Goal: Task Accomplishment & Management: Use online tool/utility

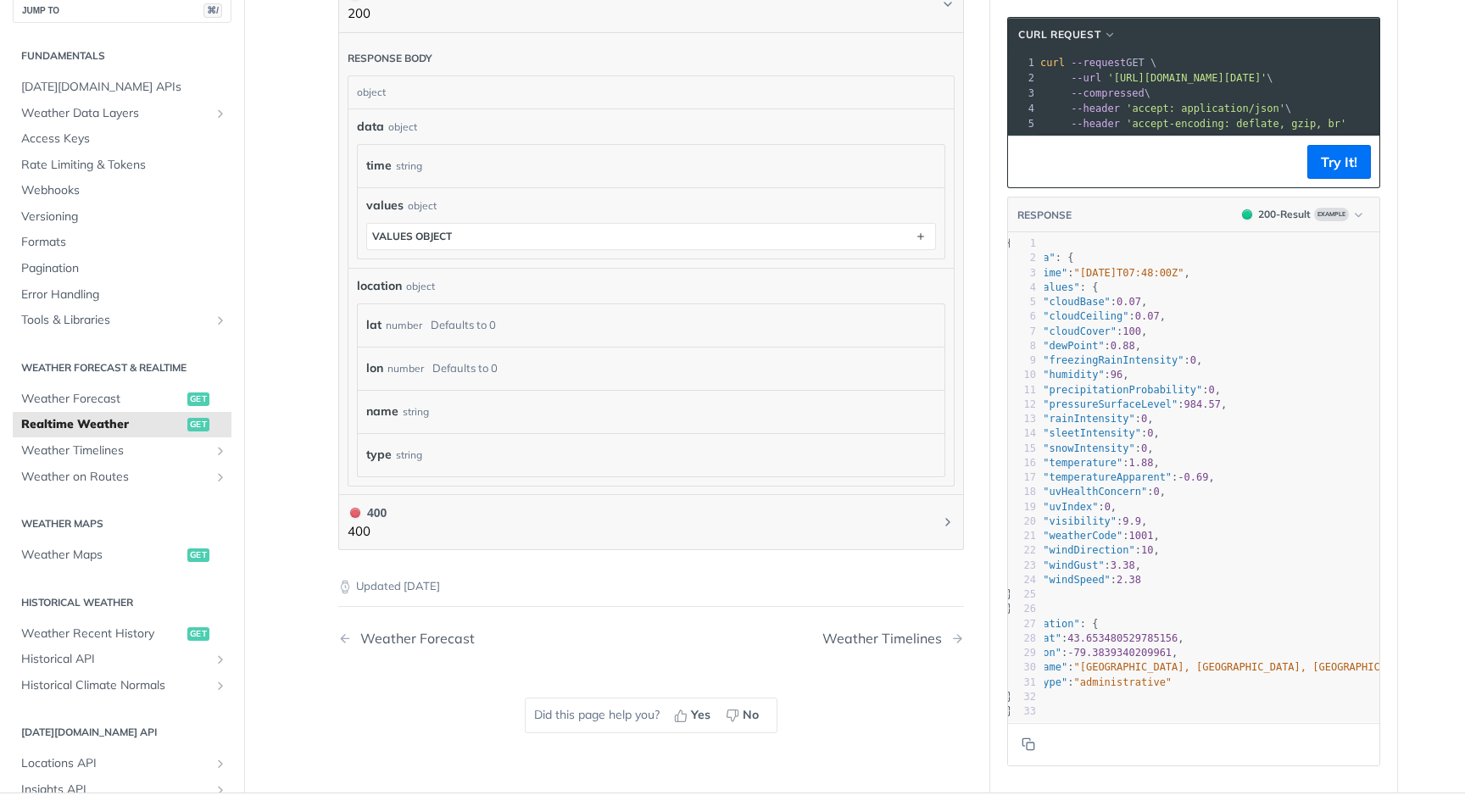
scroll to position [0, 67]
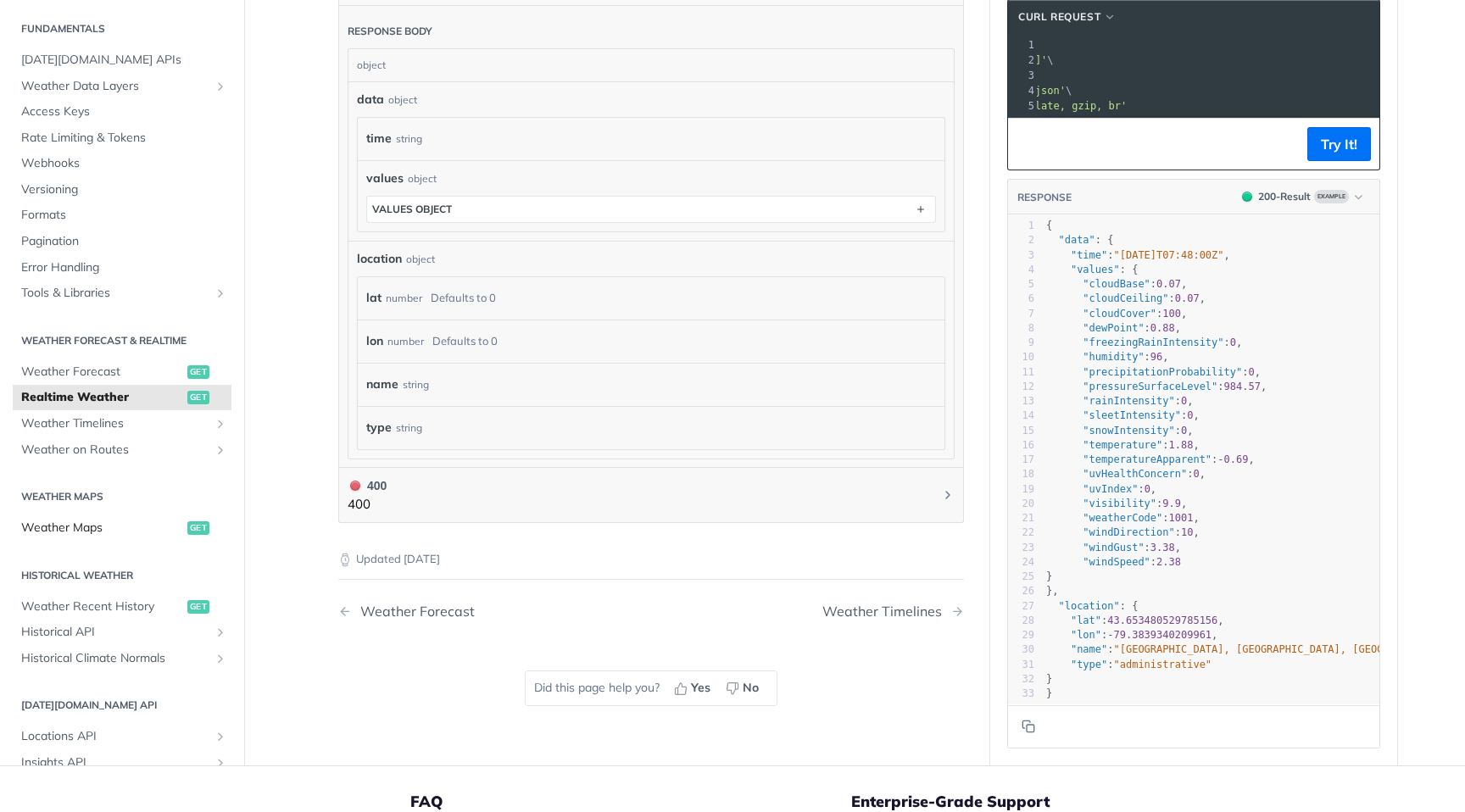
click at [82, 524] on span "Weather Maps" at bounding box center [102, 528] width 162 height 17
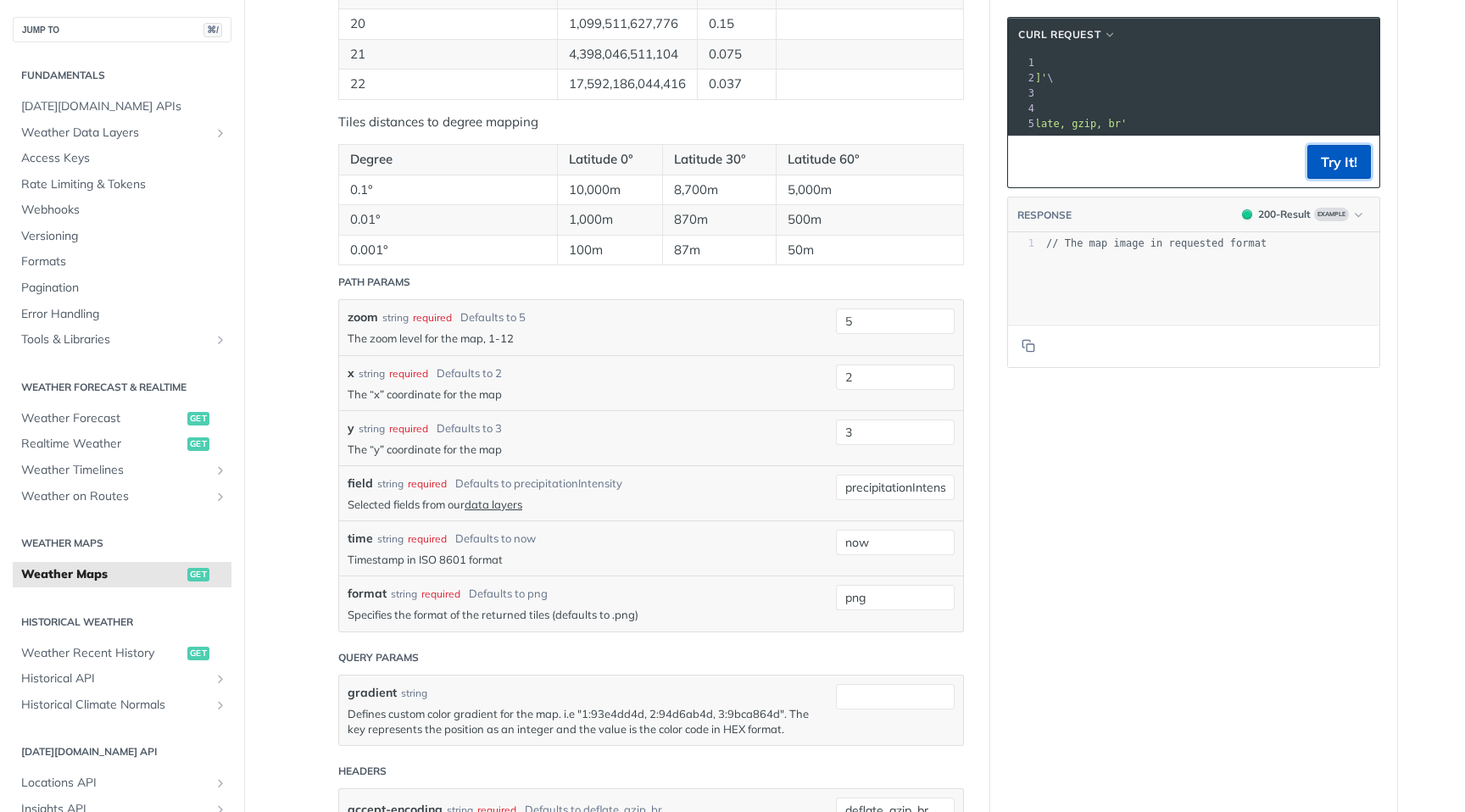
click at [1340, 159] on button "Try It!" at bounding box center [1339, 161] width 63 height 34
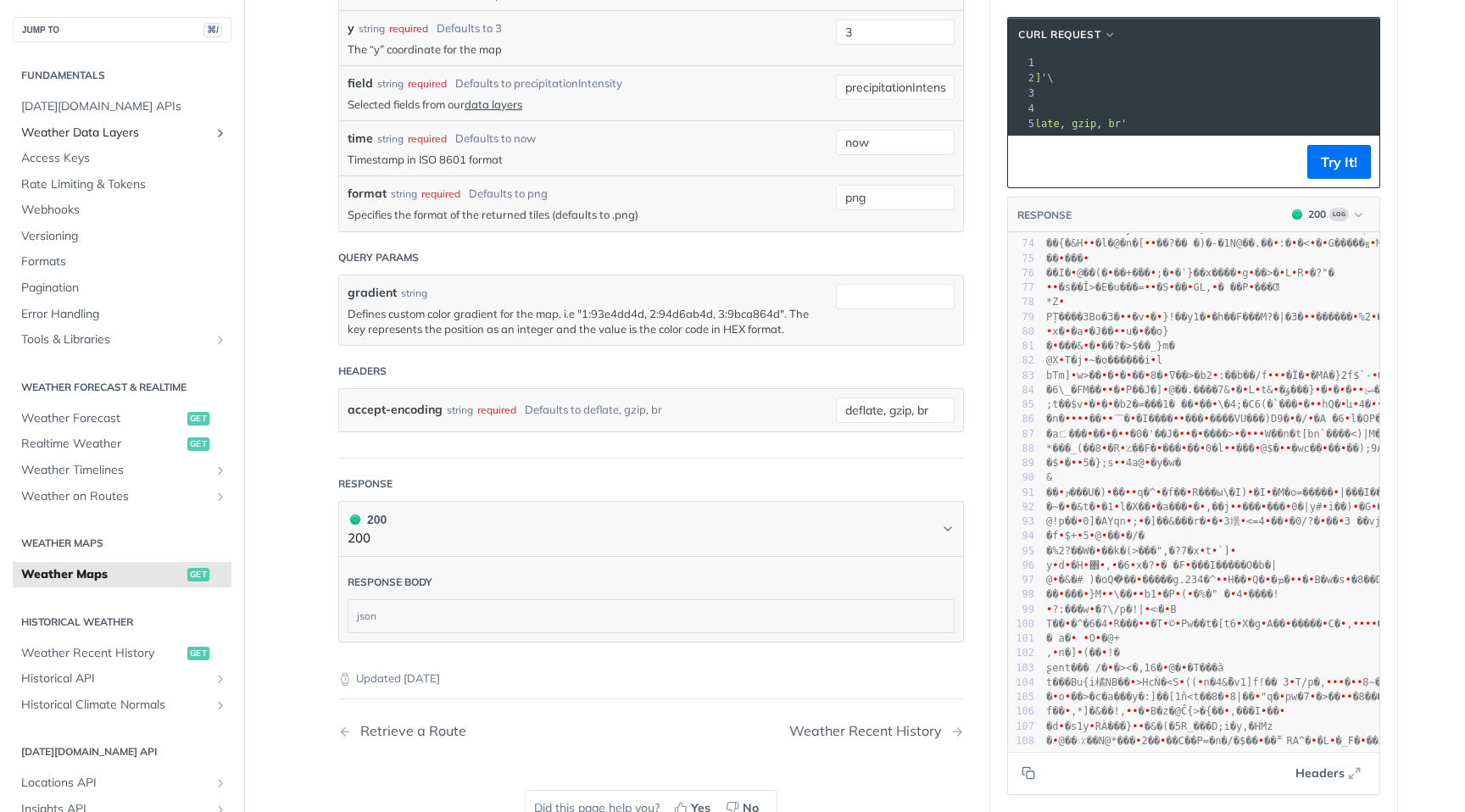
click at [111, 133] on span "Weather Data Layers" at bounding box center [115, 133] width 188 height 17
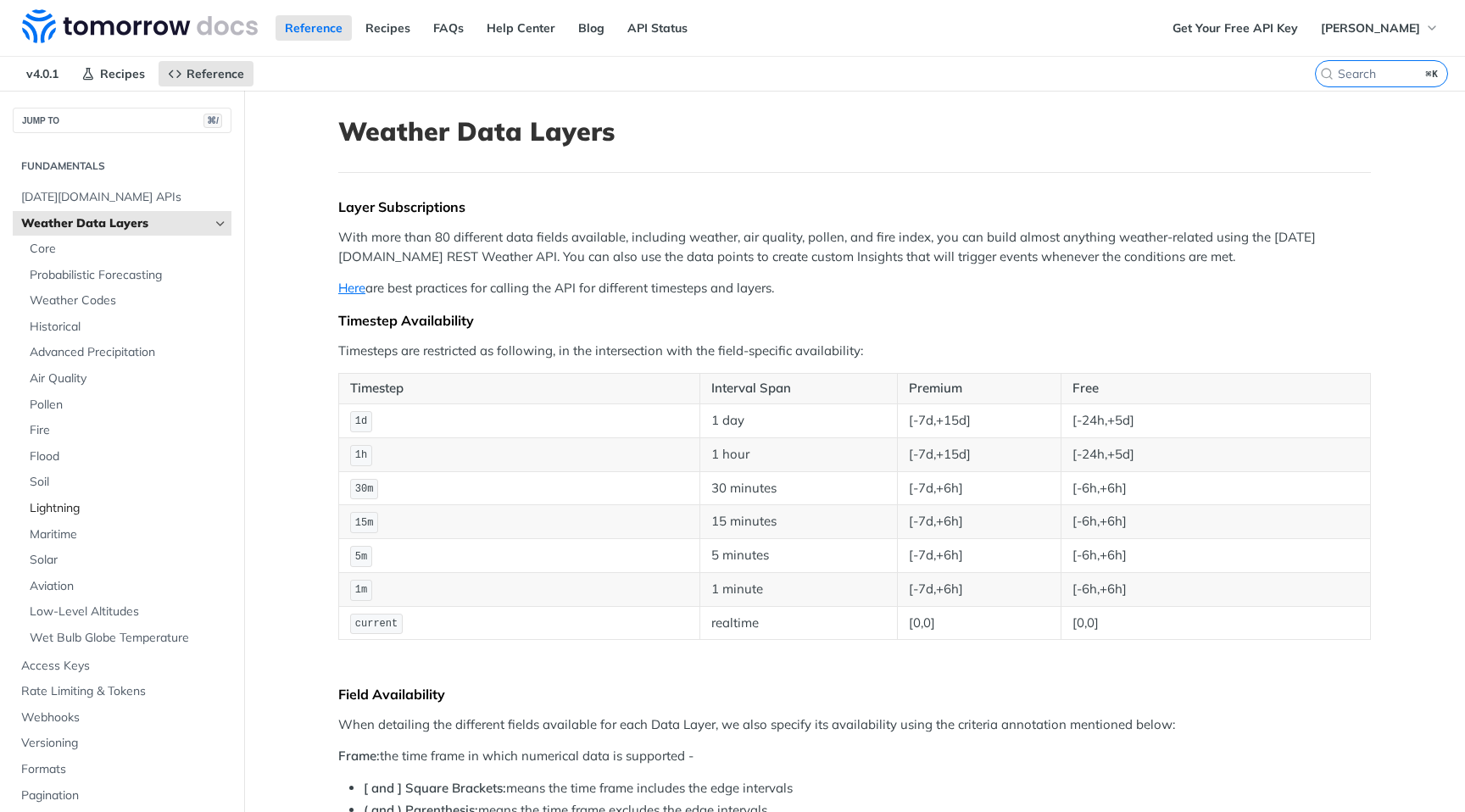
click at [57, 508] on span "Lightning" at bounding box center [128, 509] width 198 height 17
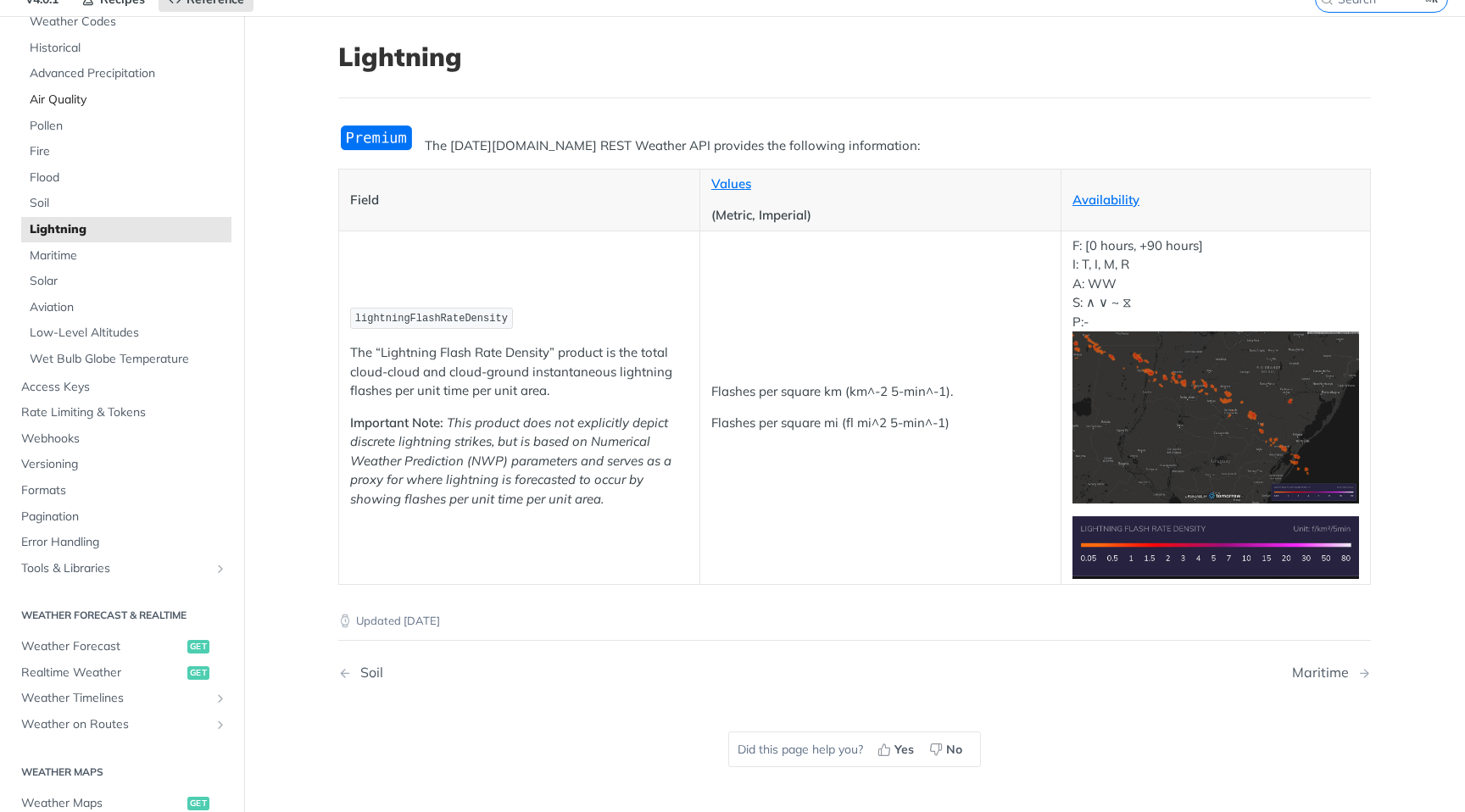
scroll to position [196, 0]
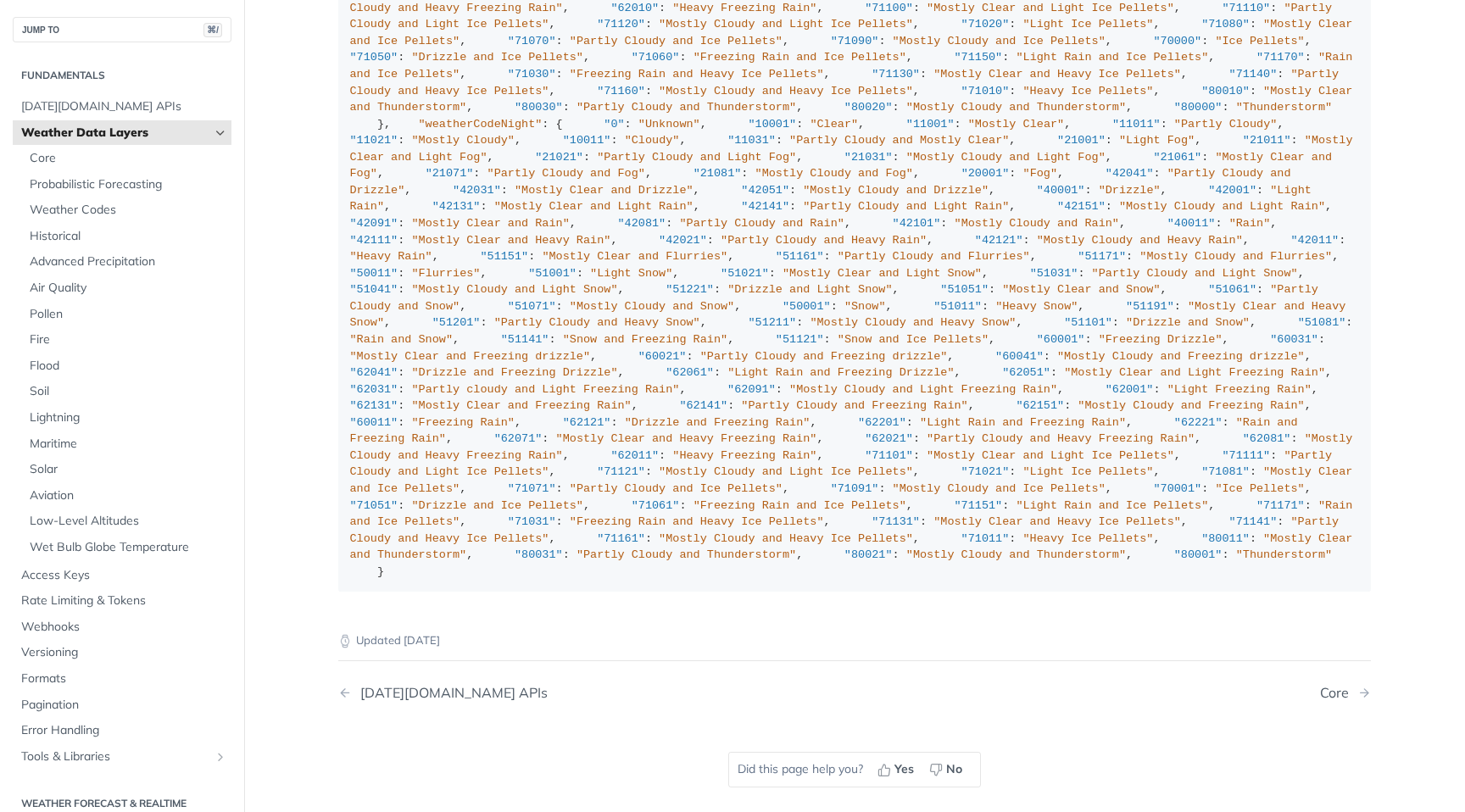
scroll to position [1835, 0]
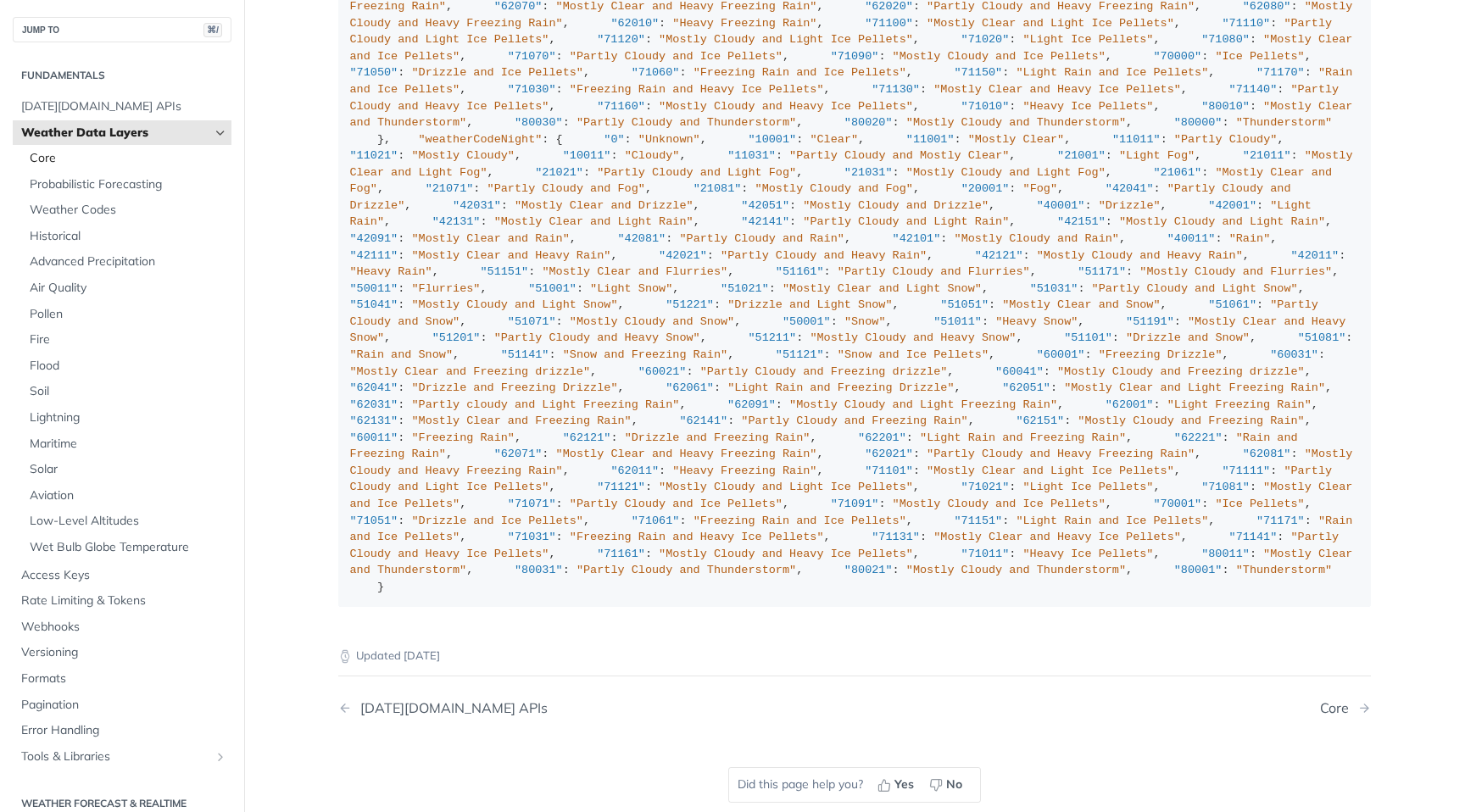
click at [96, 164] on span "Core" at bounding box center [128, 159] width 198 height 17
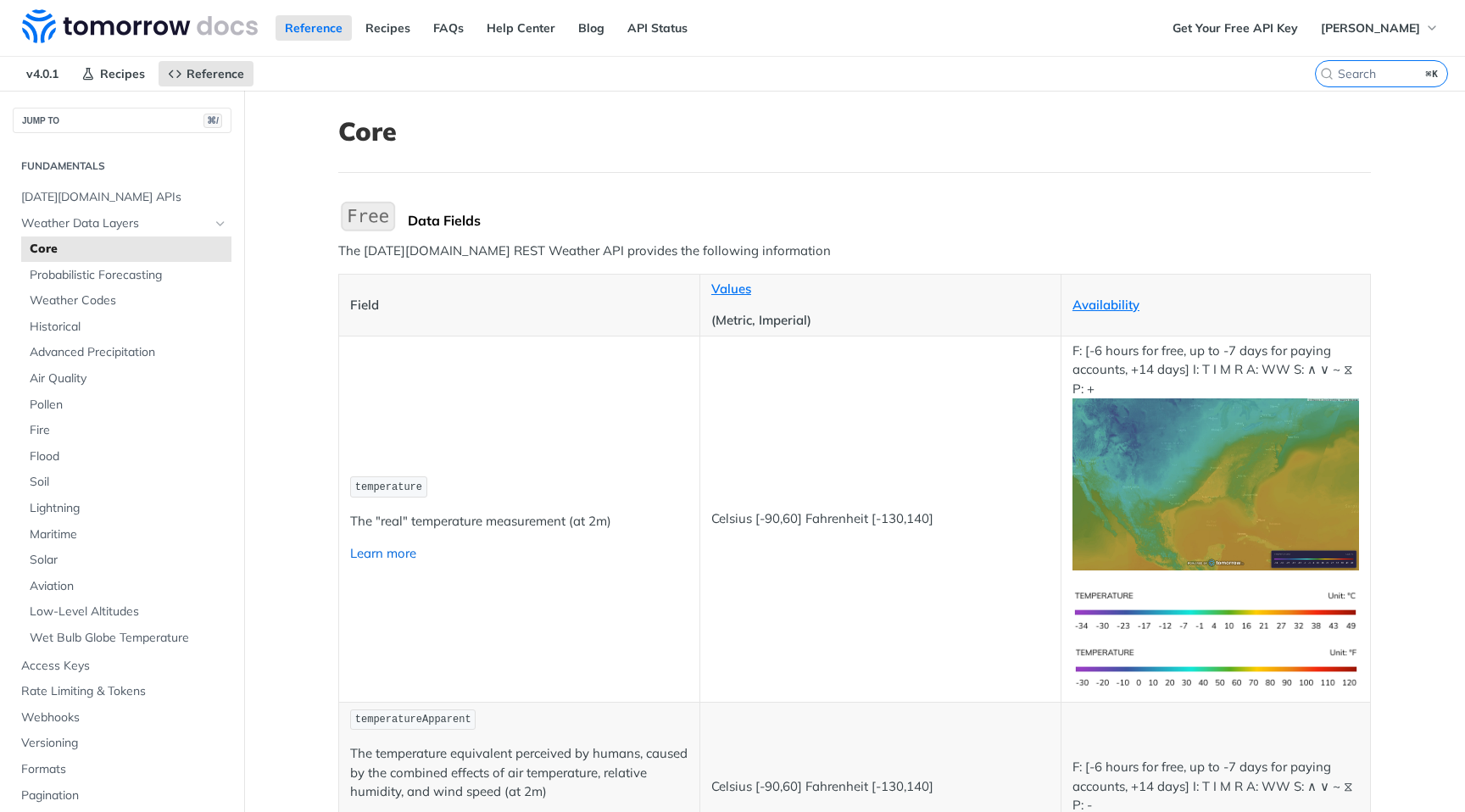
click at [367, 551] on link "Learn more" at bounding box center [383, 553] width 66 height 16
click at [388, 485] on span "temperature" at bounding box center [389, 487] width 67 height 12
copy span "temperature"
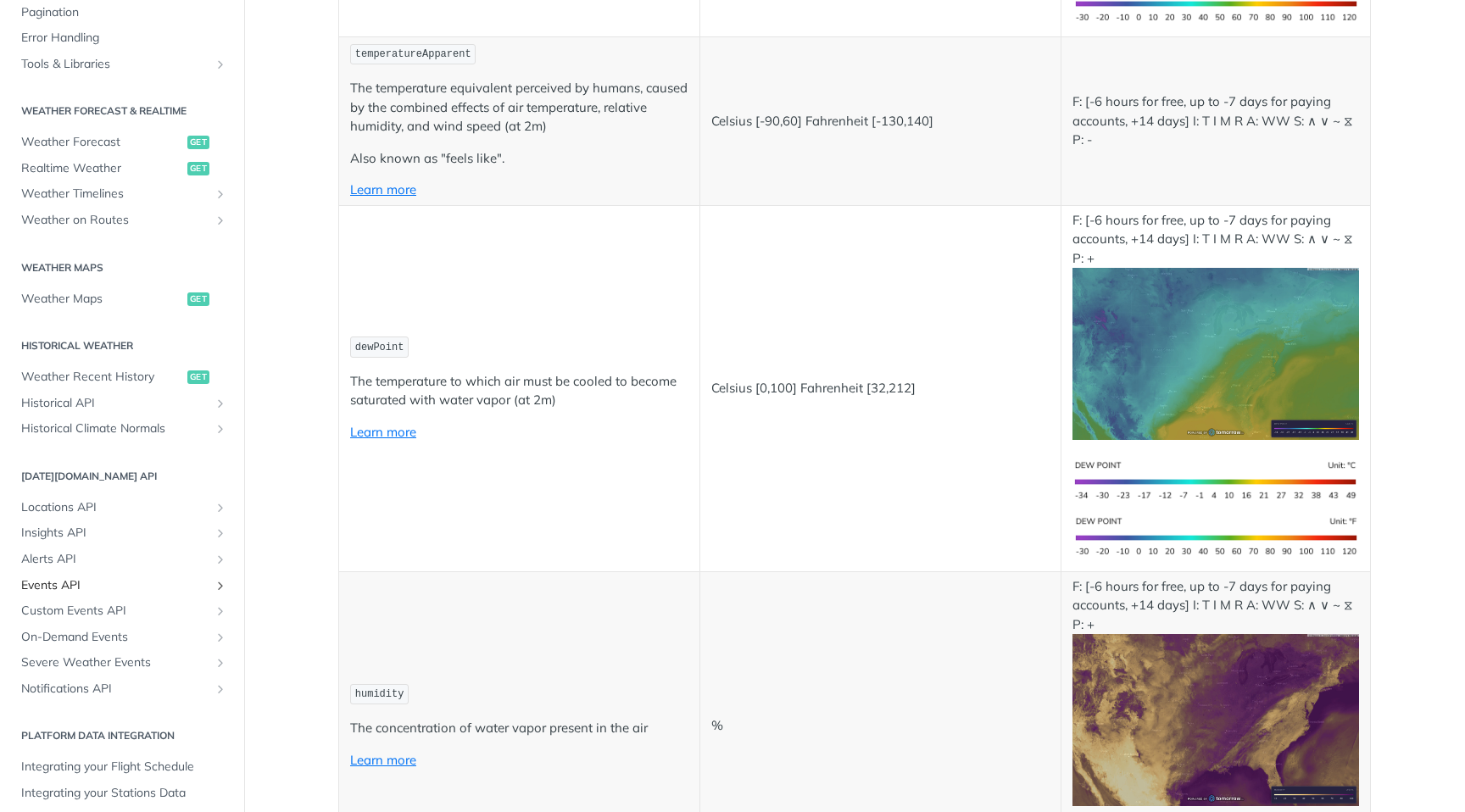
scroll to position [670, 0]
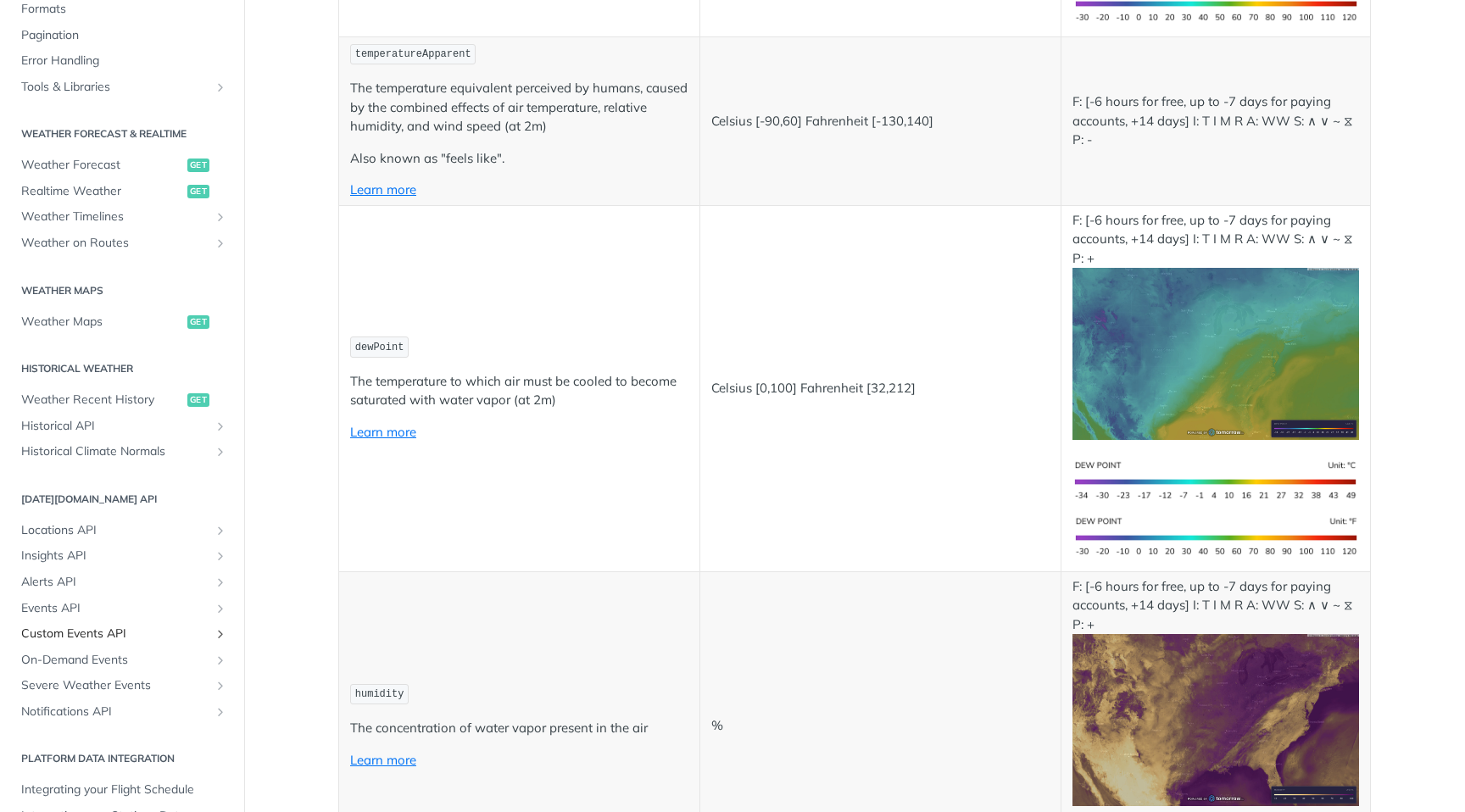
click at [97, 634] on span "Custom Events API" at bounding box center [115, 635] width 188 height 17
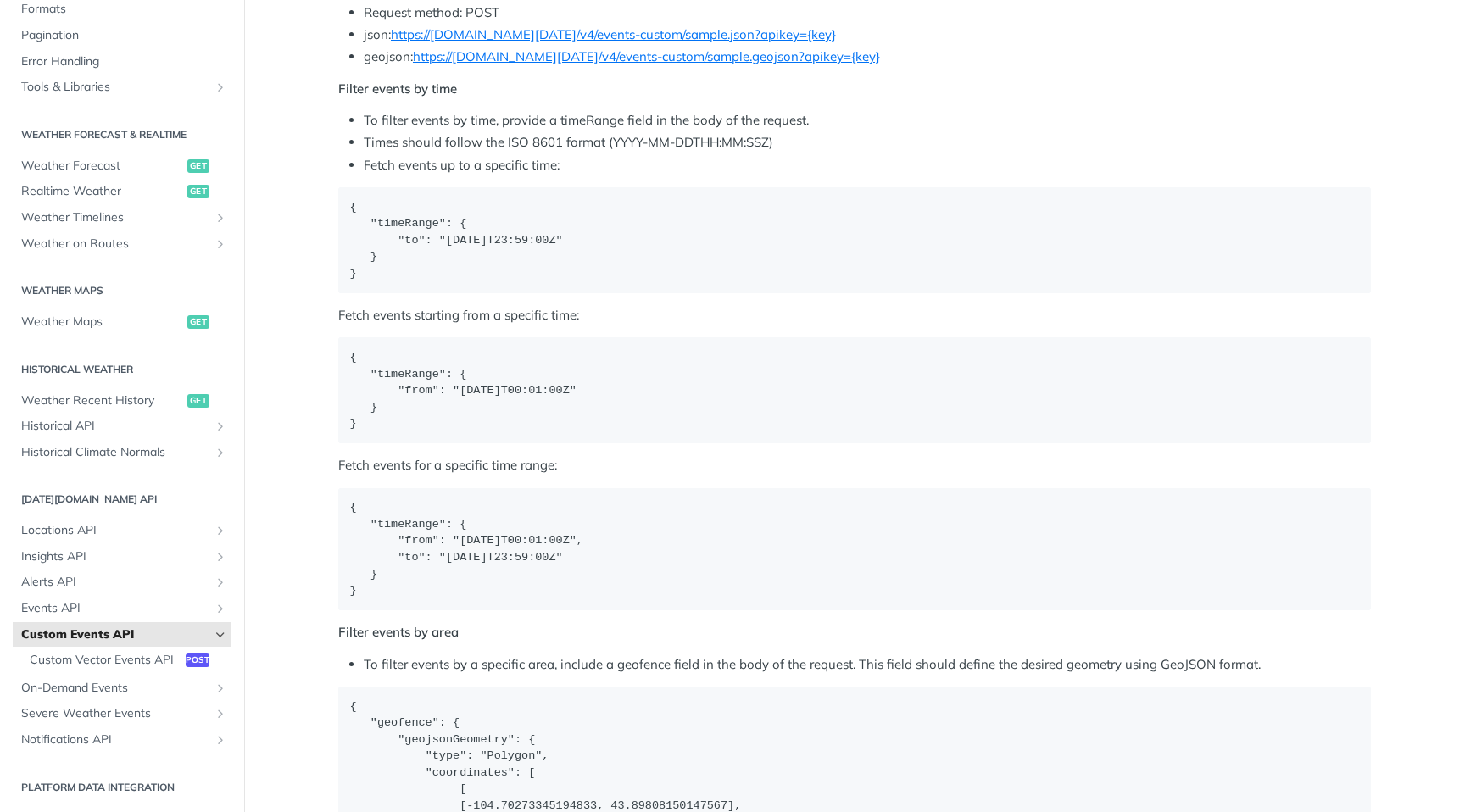
scroll to position [1639, 0]
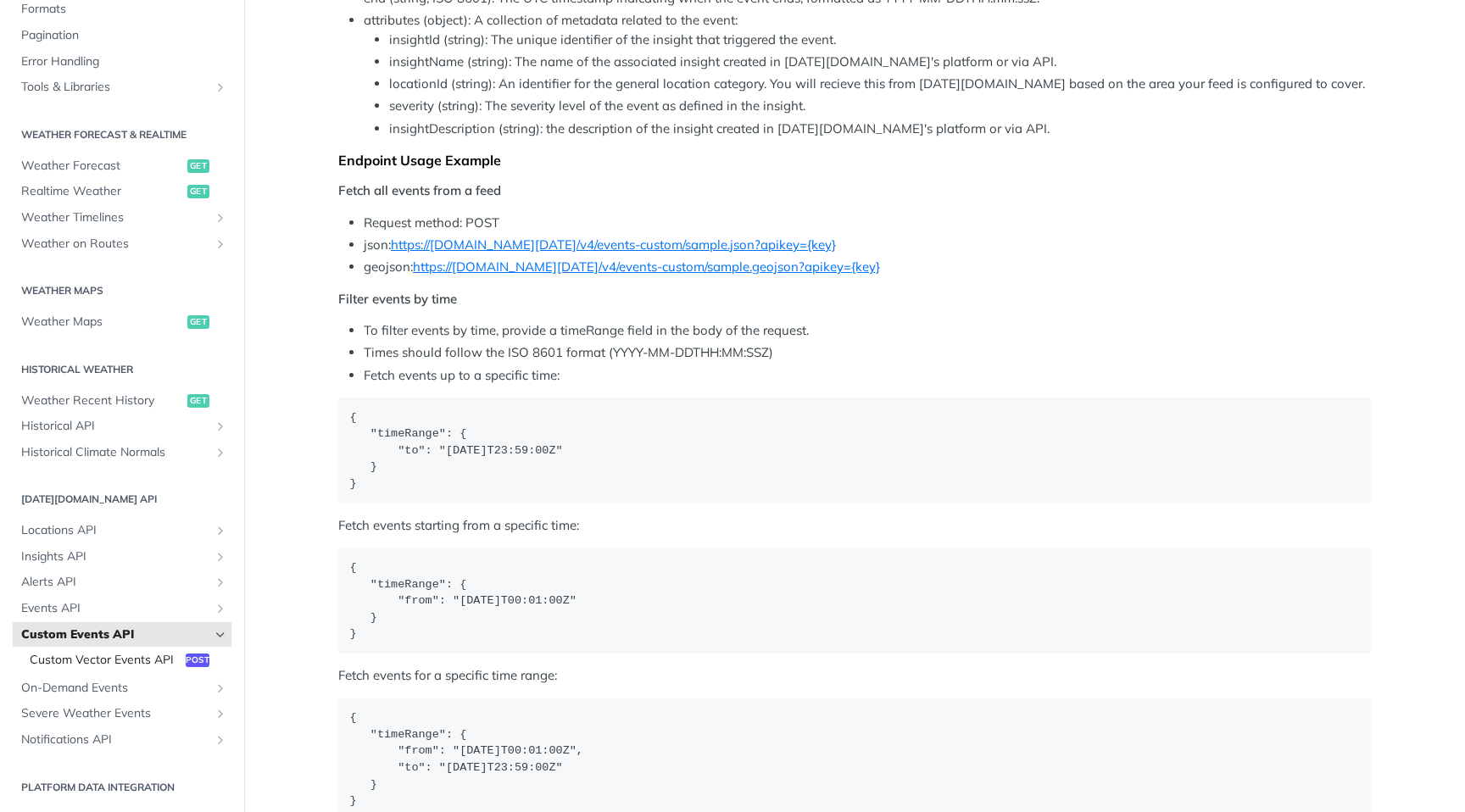
click at [94, 663] on span "Custom Vector Events API" at bounding box center [105, 661] width 151 height 17
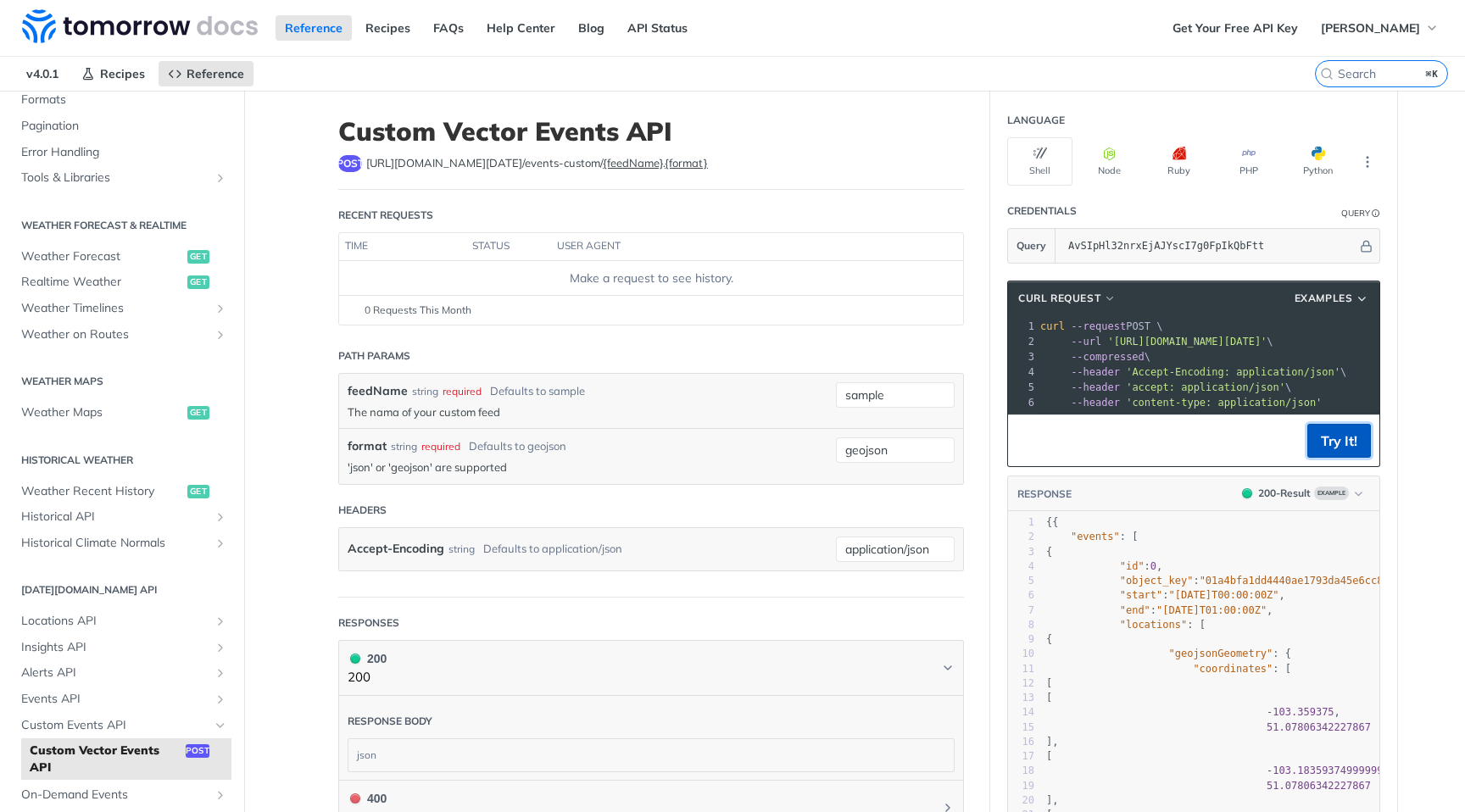
click at [1330, 445] on button "Try It!" at bounding box center [1339, 440] width 63 height 34
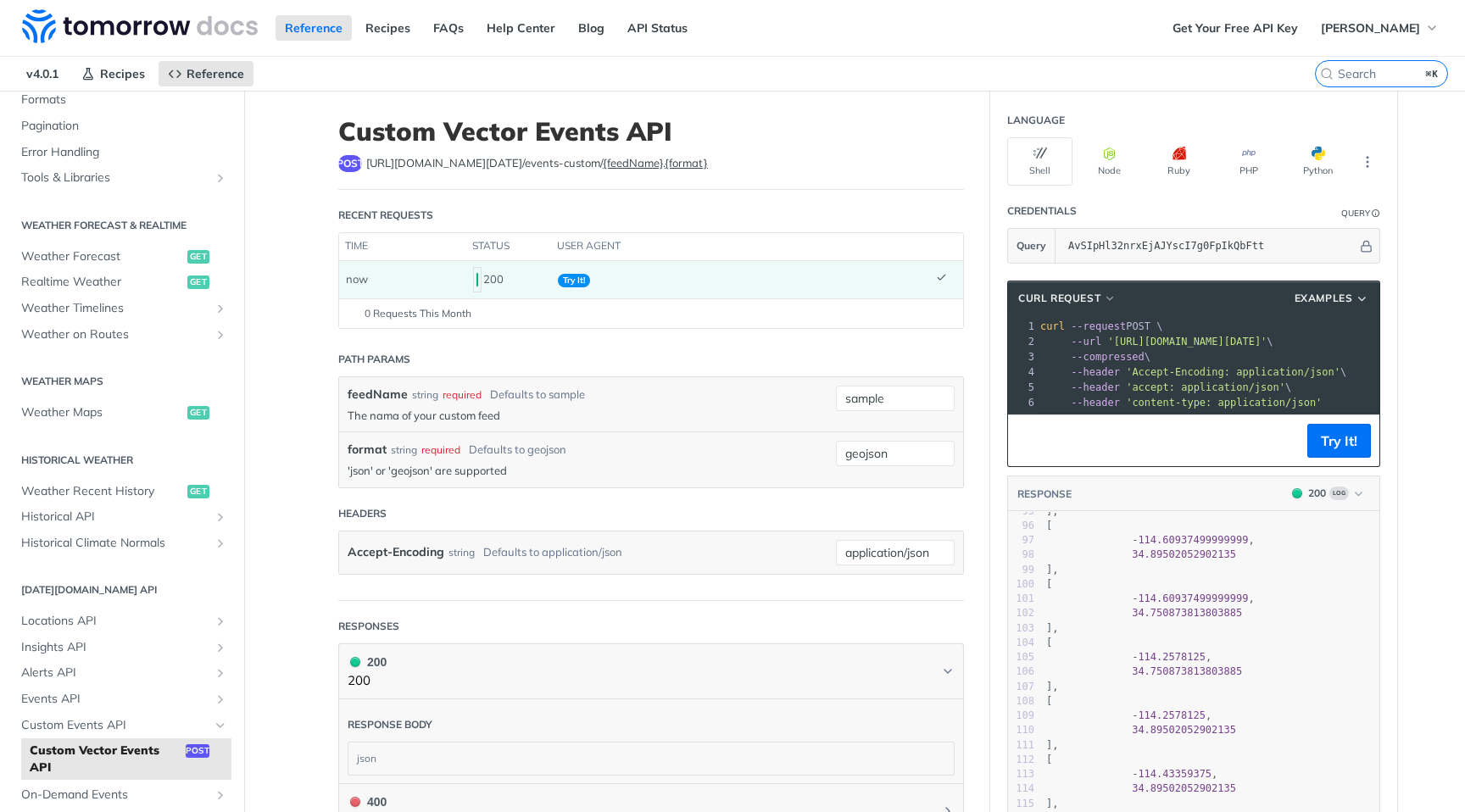
type textarea "{ "type": "FeatureCollection", "features": [ { "type": "Feature", "geometry": {…"
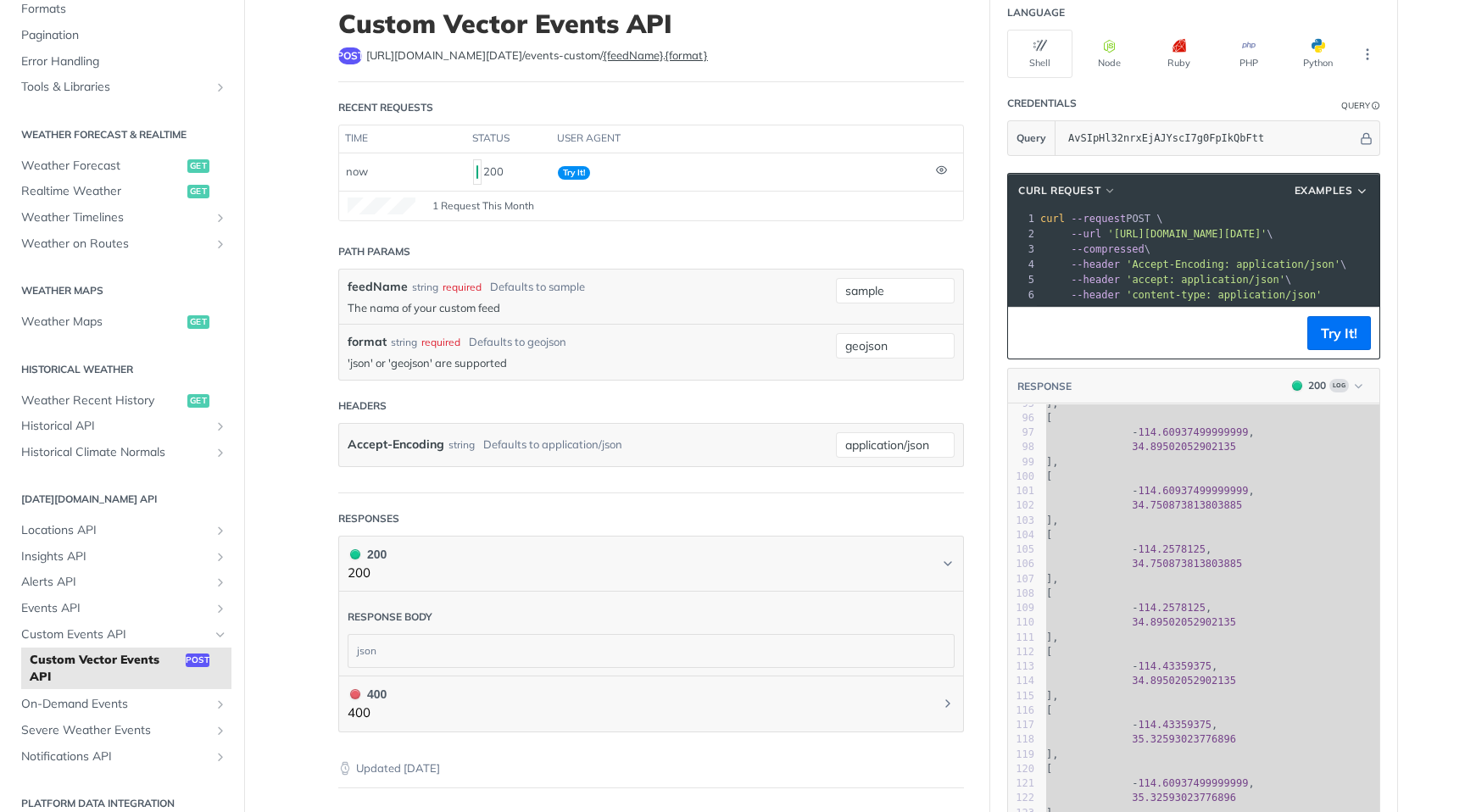
drag, startPoint x: 1198, startPoint y: 238, endPoint x: 1294, endPoint y: 244, distance: 96.2
click at [1294, 244] on div "1 curl --request POST \ 2 --url '[URL][DOMAIN_NAME][DATE]' \ 3 --compressed \ 4…" at bounding box center [1377, 257] width 680 height 92
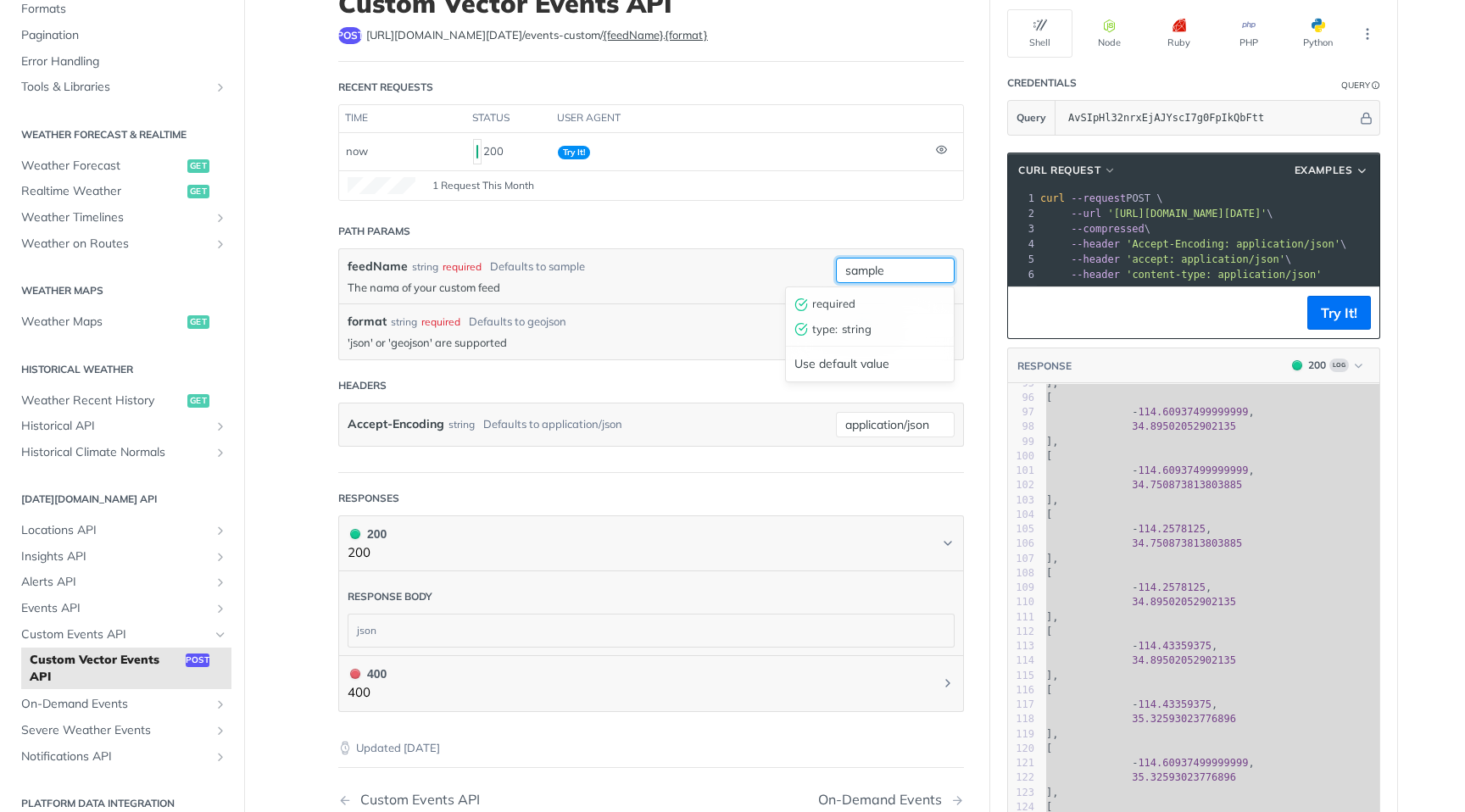
click at [885, 267] on input "sample" at bounding box center [895, 270] width 119 height 26
drag, startPoint x: 895, startPoint y: 268, endPoint x: 823, endPoint y: 267, distance: 72.0
click at [823, 267] on div "feedName string required Defaults to sample The nama of your custom feed sample" at bounding box center [651, 276] width 624 height 55
type input "R"
type input "rain"
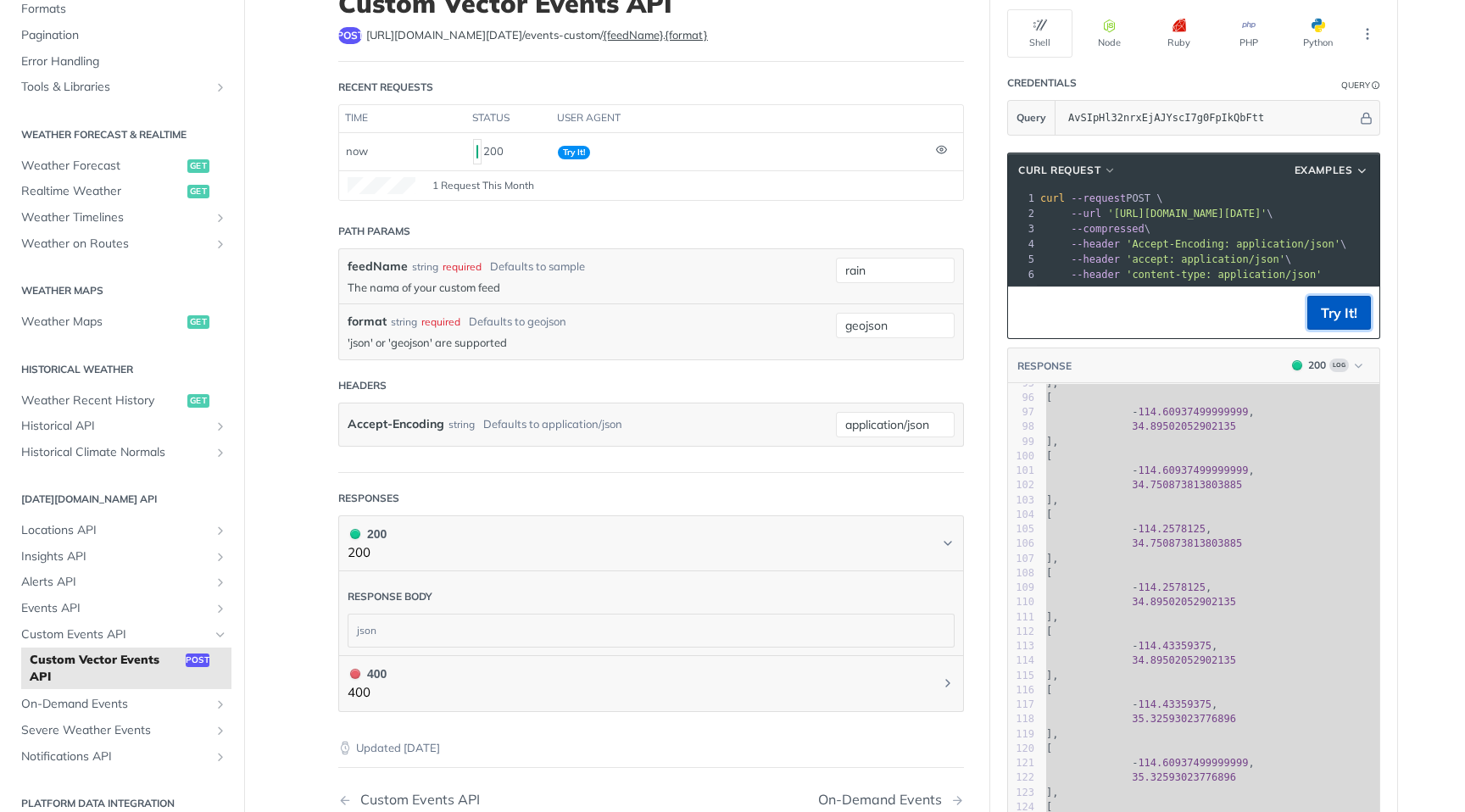
click at [1328, 316] on button "Try It!" at bounding box center [1339, 313] width 63 height 34
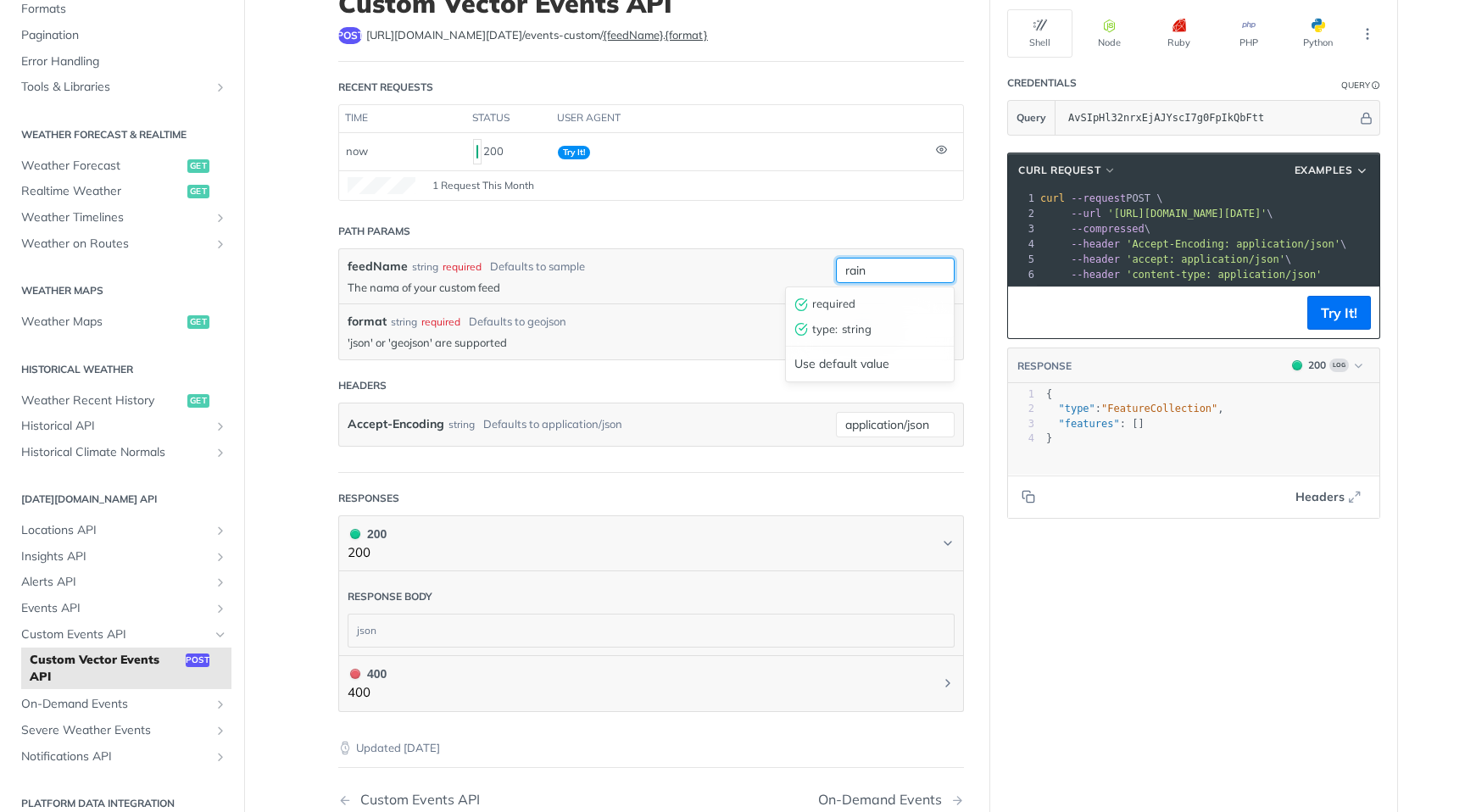
drag, startPoint x: 882, startPoint y: 273, endPoint x: 829, endPoint y: 270, distance: 53.1
click at [829, 270] on div "feedName string required Defaults to sample The nama of your custom feed rain r…" at bounding box center [651, 276] width 624 height 55
click at [392, 263] on label "feedName" at bounding box center [378, 267] width 60 height 18
click at [836, 263] on input "feedName" at bounding box center [895, 270] width 119 height 26
click at [383, 263] on label "feedName" at bounding box center [378, 267] width 60 height 18
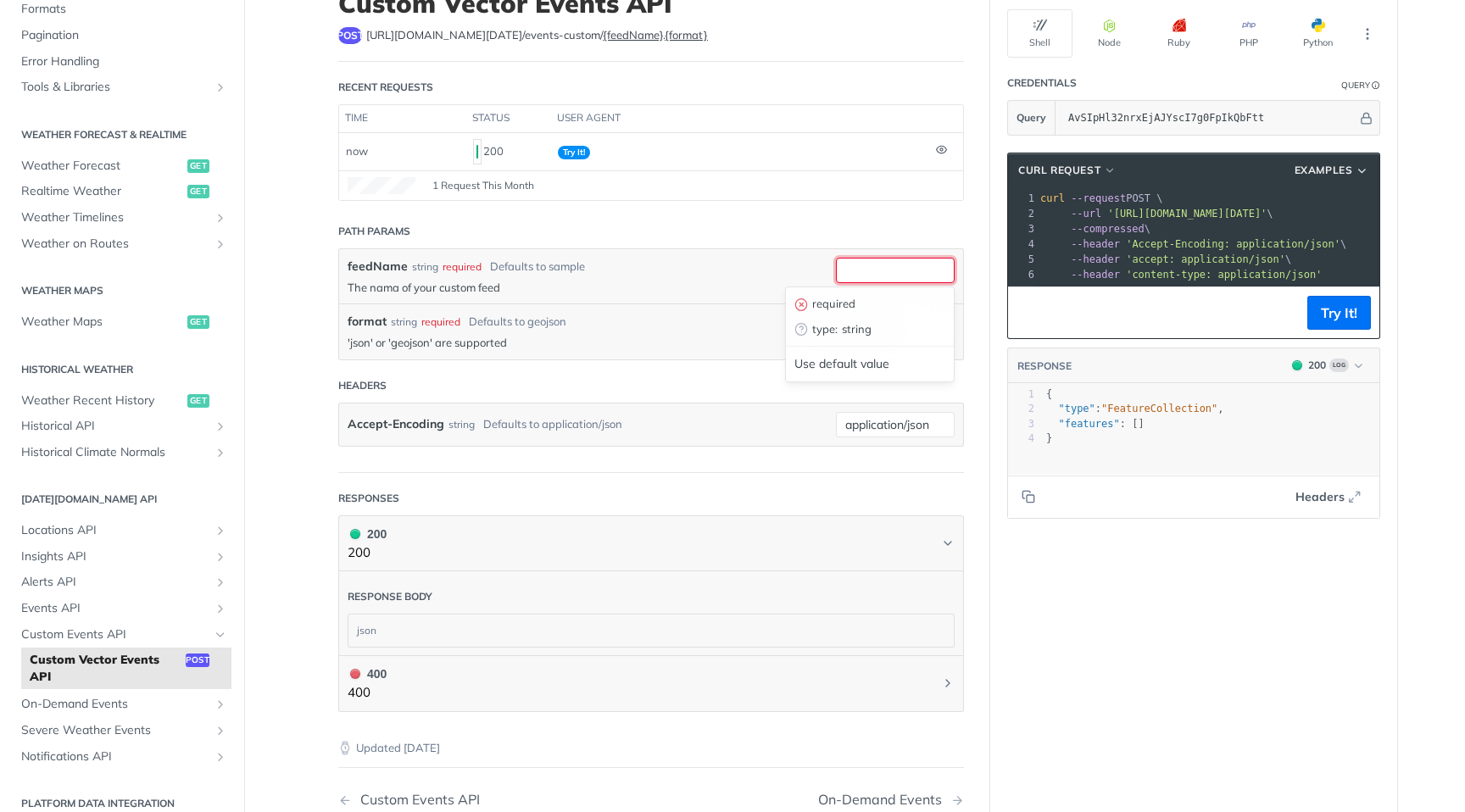
click at [836, 263] on input "feedName" at bounding box center [895, 270] width 119 height 26
click at [383, 263] on label "feedName" at bounding box center [378, 267] width 60 height 18
click at [836, 263] on input "feedName" at bounding box center [895, 270] width 119 height 26
click at [383, 263] on label "feedName" at bounding box center [378, 267] width 60 height 18
click at [836, 263] on input "feedName" at bounding box center [895, 270] width 119 height 26
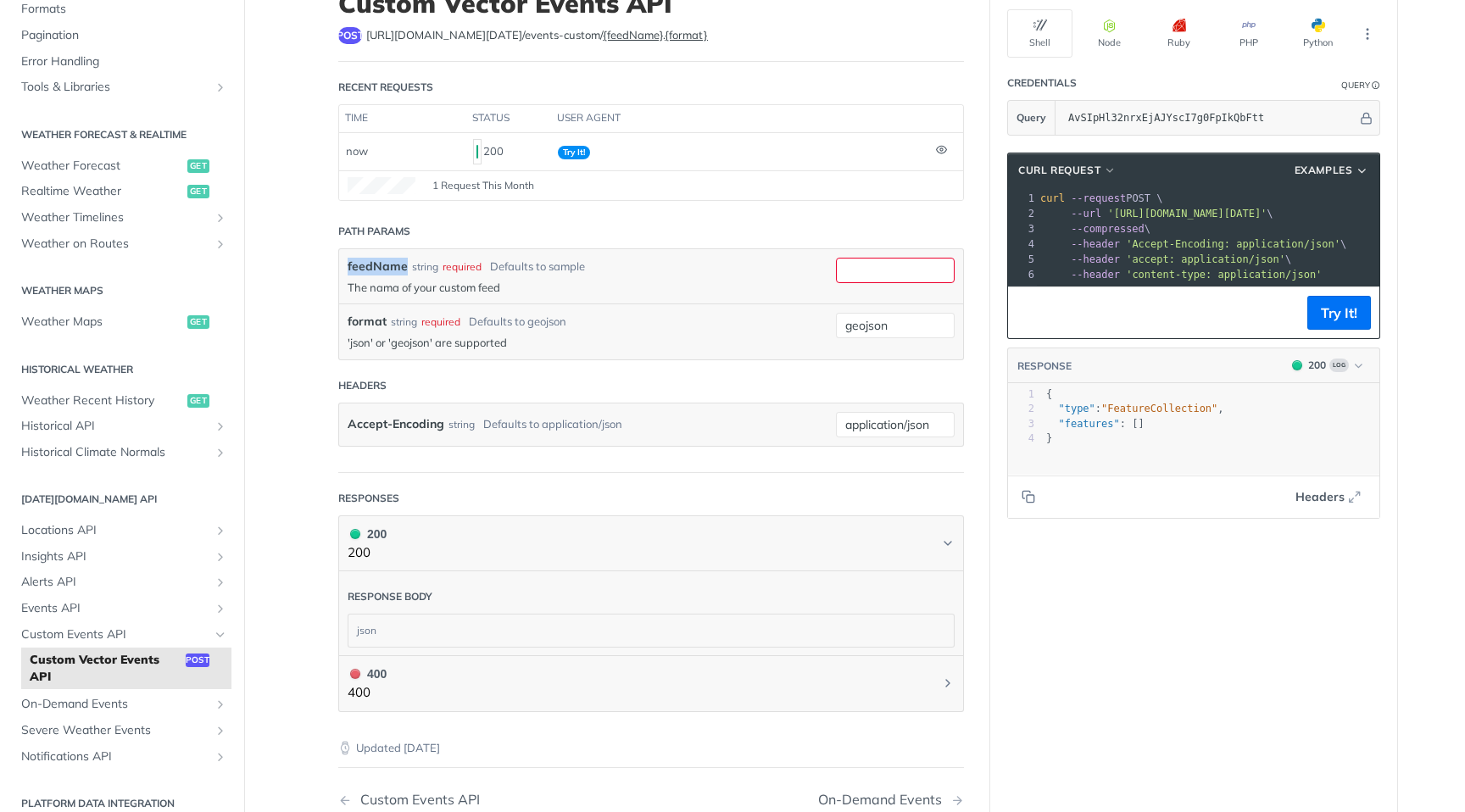
click at [383, 263] on label "feedName" at bounding box center [378, 267] width 60 height 18
click at [836, 263] on input "feedName" at bounding box center [895, 270] width 119 height 26
drag, startPoint x: 826, startPoint y: 365, endPoint x: 829, endPoint y: 344, distance: 21.2
click at [829, 344] on div "required type : string Use default value" at bounding box center [870, 335] width 170 height 96
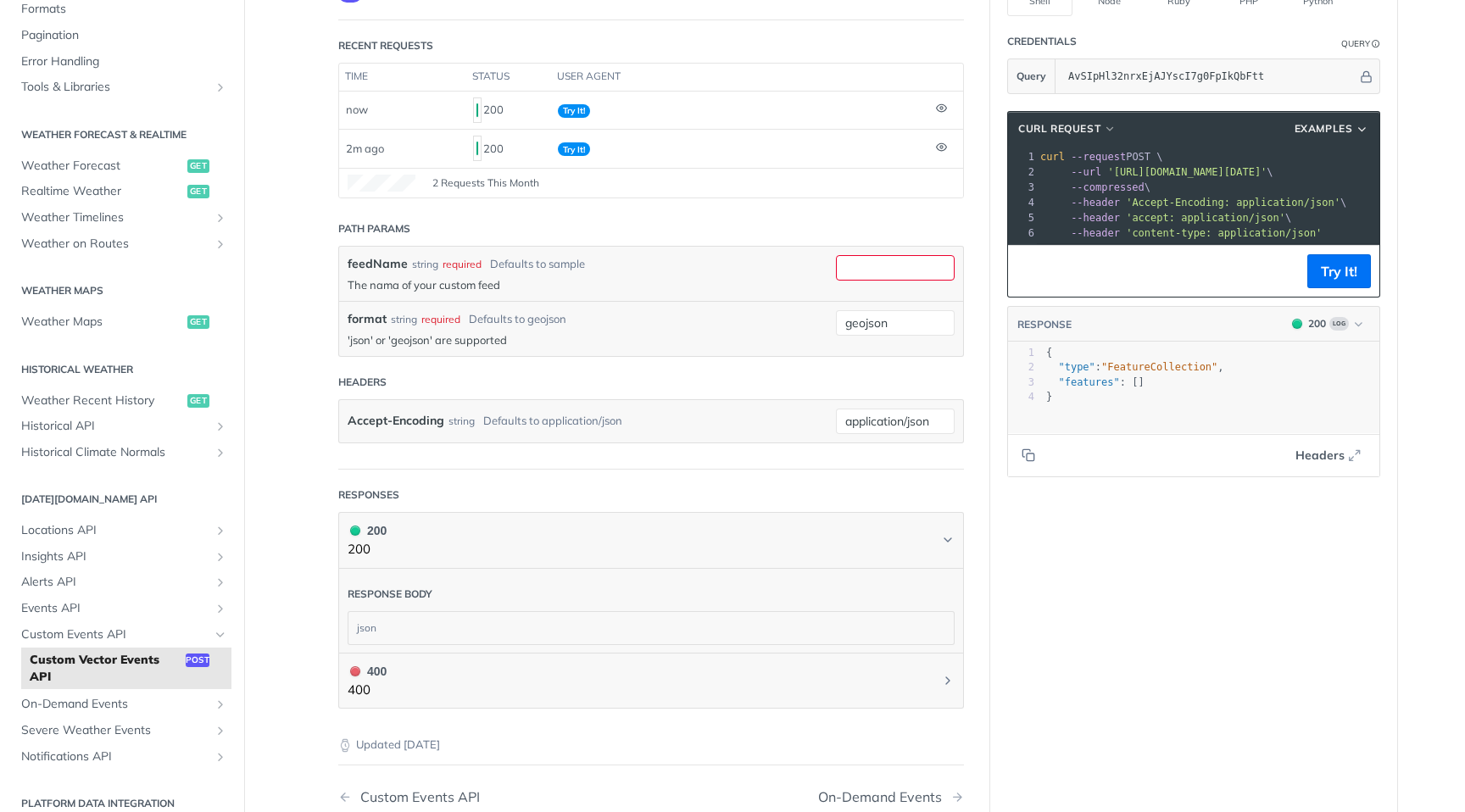
click at [374, 267] on label "feedName" at bounding box center [378, 264] width 60 height 18
click at [836, 267] on input "feedName" at bounding box center [895, 267] width 119 height 26
click at [455, 267] on div "required" at bounding box center [462, 265] width 39 height 15
click at [414, 267] on div "string" at bounding box center [425, 265] width 26 height 15
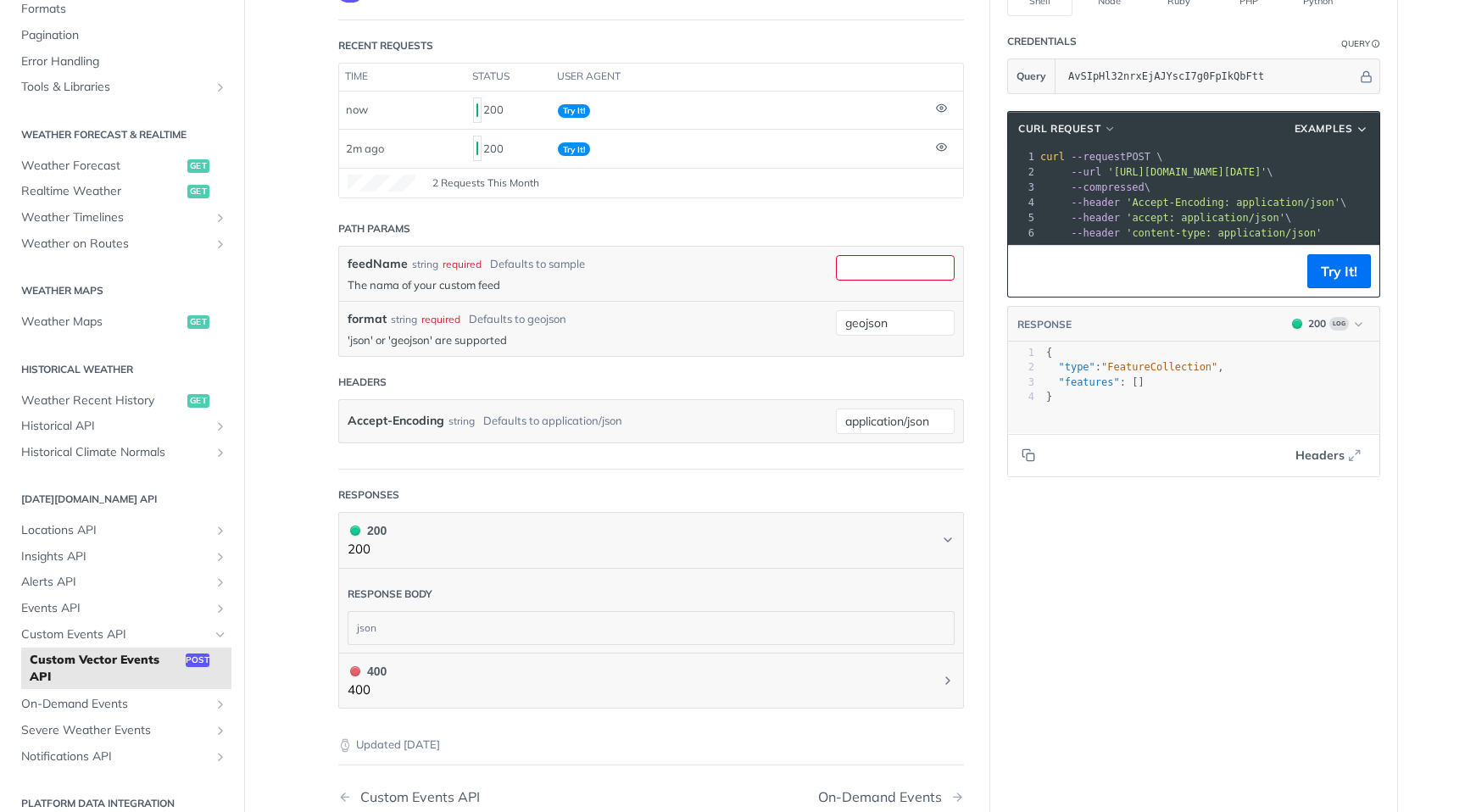
click at [516, 267] on div "Defaults to sample" at bounding box center [537, 265] width 95 height 17
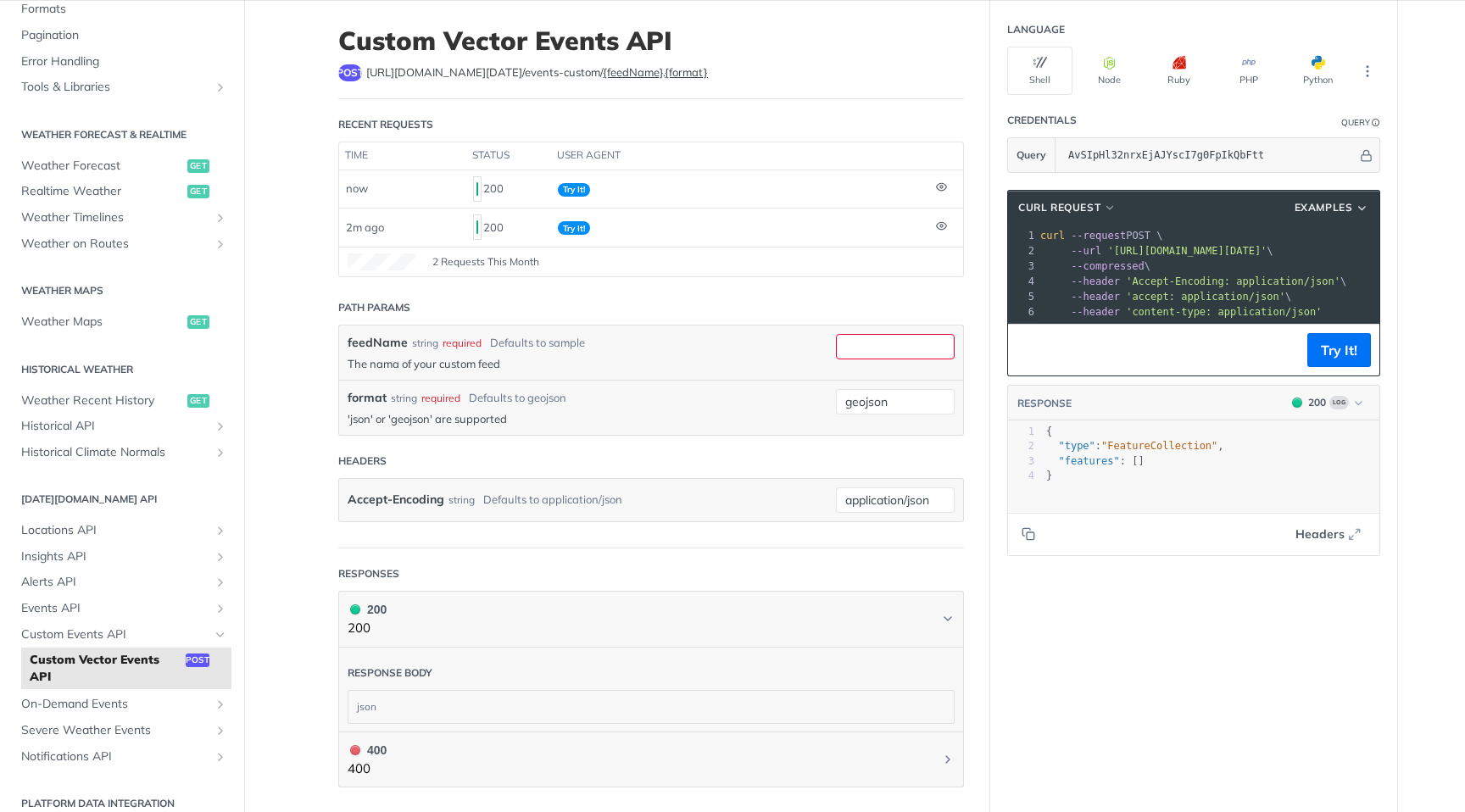
click at [875, 361] on div at bounding box center [895, 352] width 119 height 37
click at [876, 352] on input "feedName" at bounding box center [895, 346] width 119 height 26
click at [369, 345] on label "feedName" at bounding box center [378, 342] width 60 height 18
click at [836, 345] on input "feedName" at bounding box center [895, 346] width 119 height 26
click at [369, 345] on label "feedName" at bounding box center [378, 342] width 60 height 18
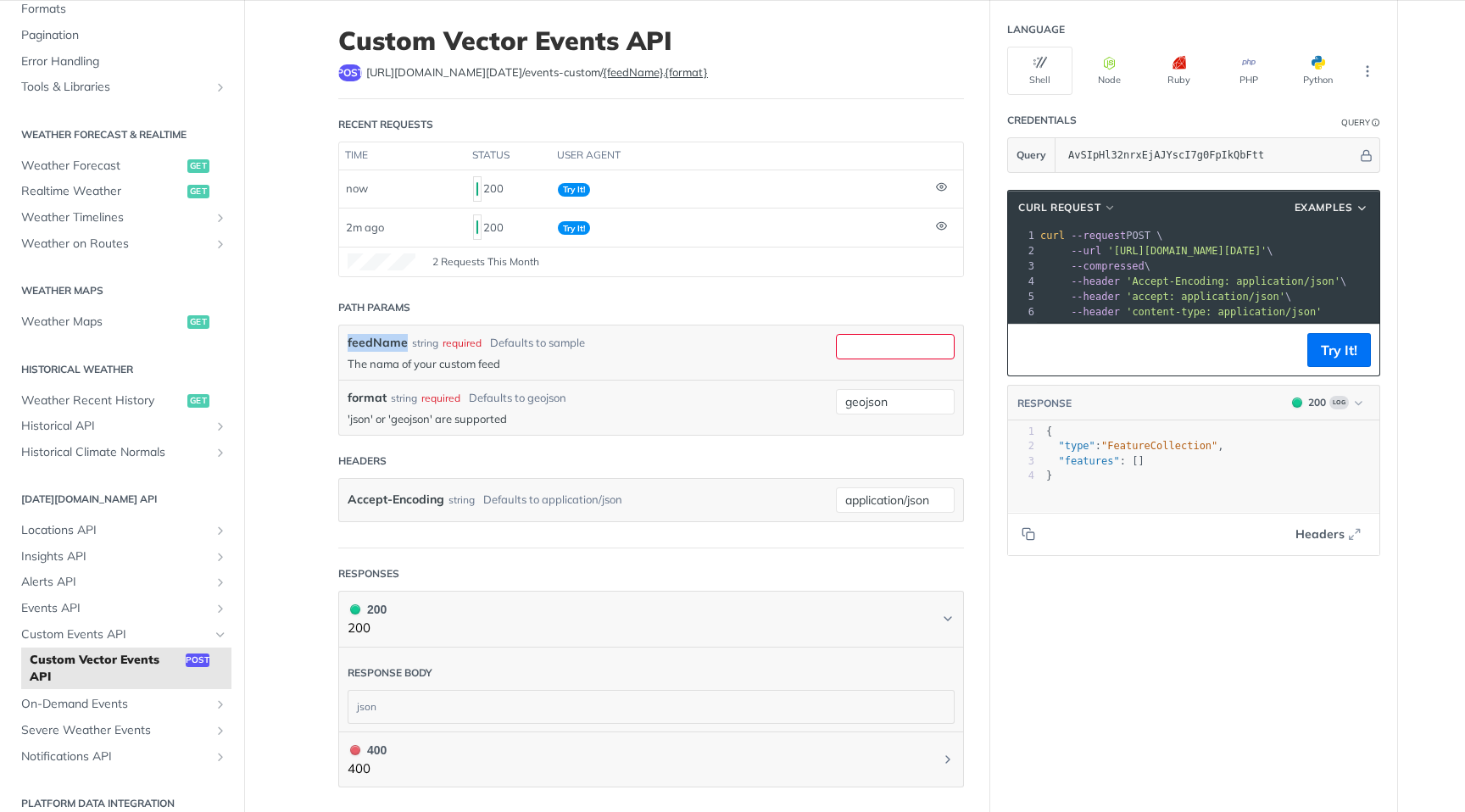
click at [836, 345] on input "feedName" at bounding box center [895, 346] width 119 height 26
copy label "feedName"
click at [876, 348] on input "feedName" at bounding box center [895, 346] width 119 height 26
type input "T"
type input "t"
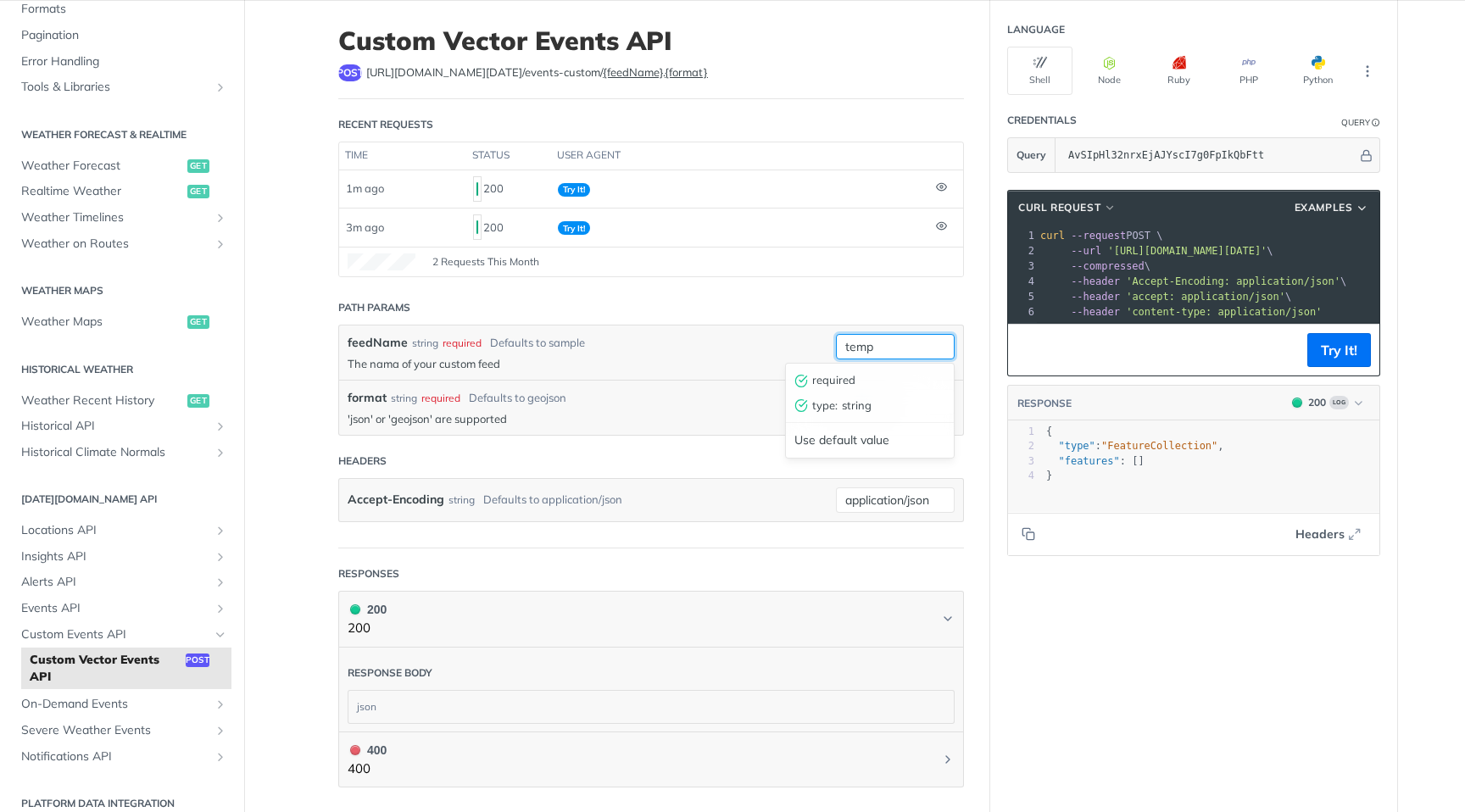
type input "temp"
click at [1338, 339] on button "Try It!" at bounding box center [1339, 350] width 63 height 34
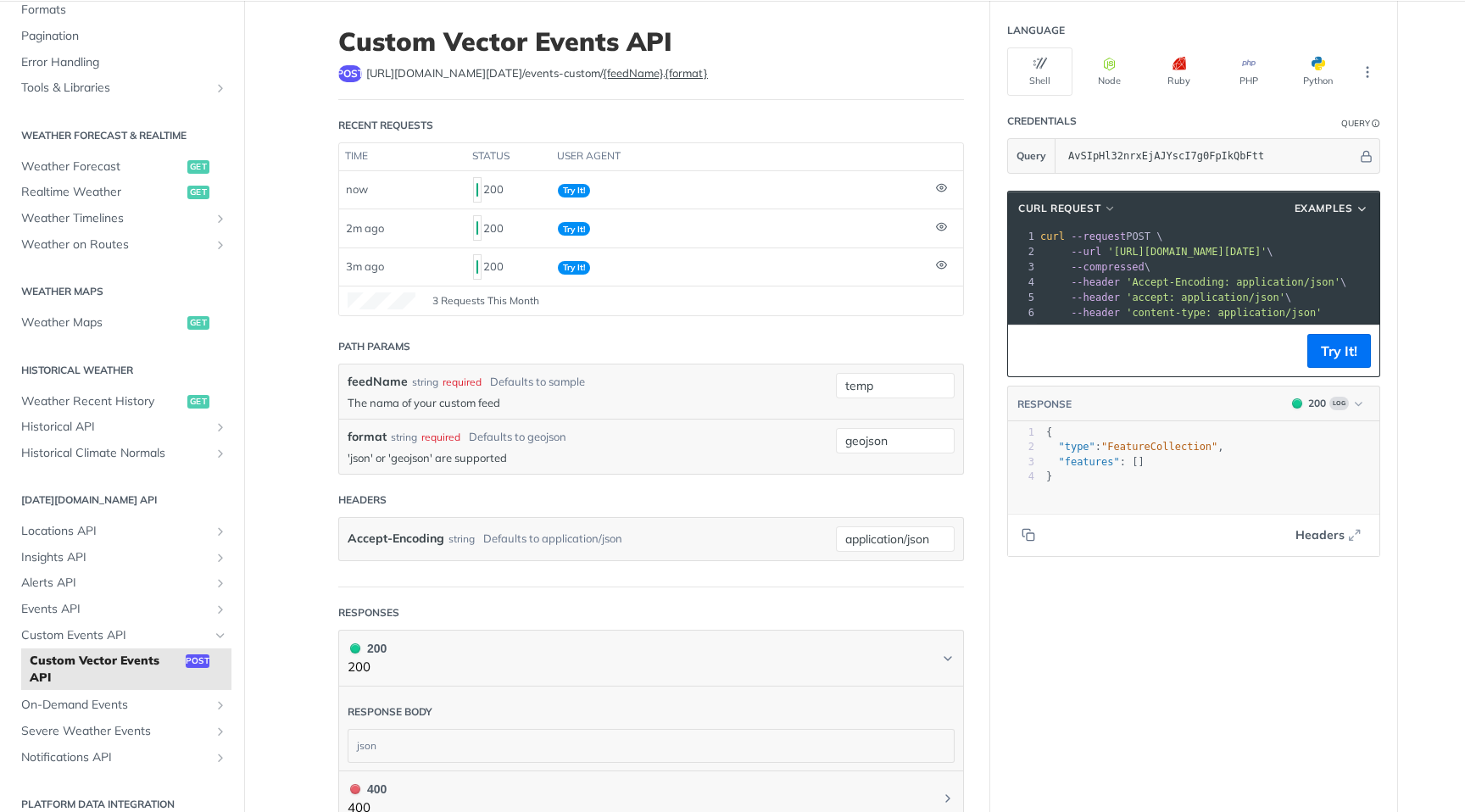
scroll to position [81, 0]
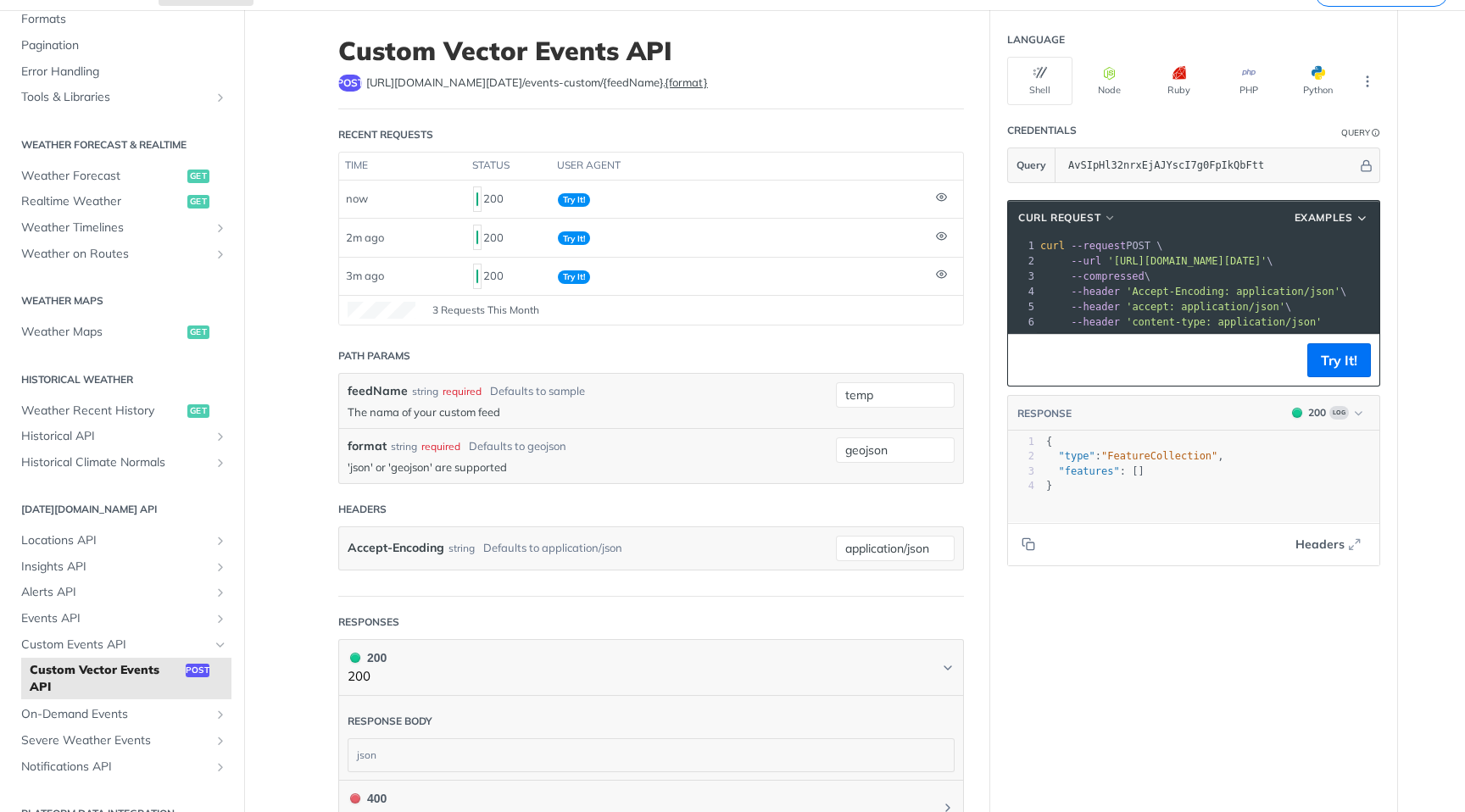
click at [603, 84] on label "{feedName}" at bounding box center [633, 82] width 60 height 13
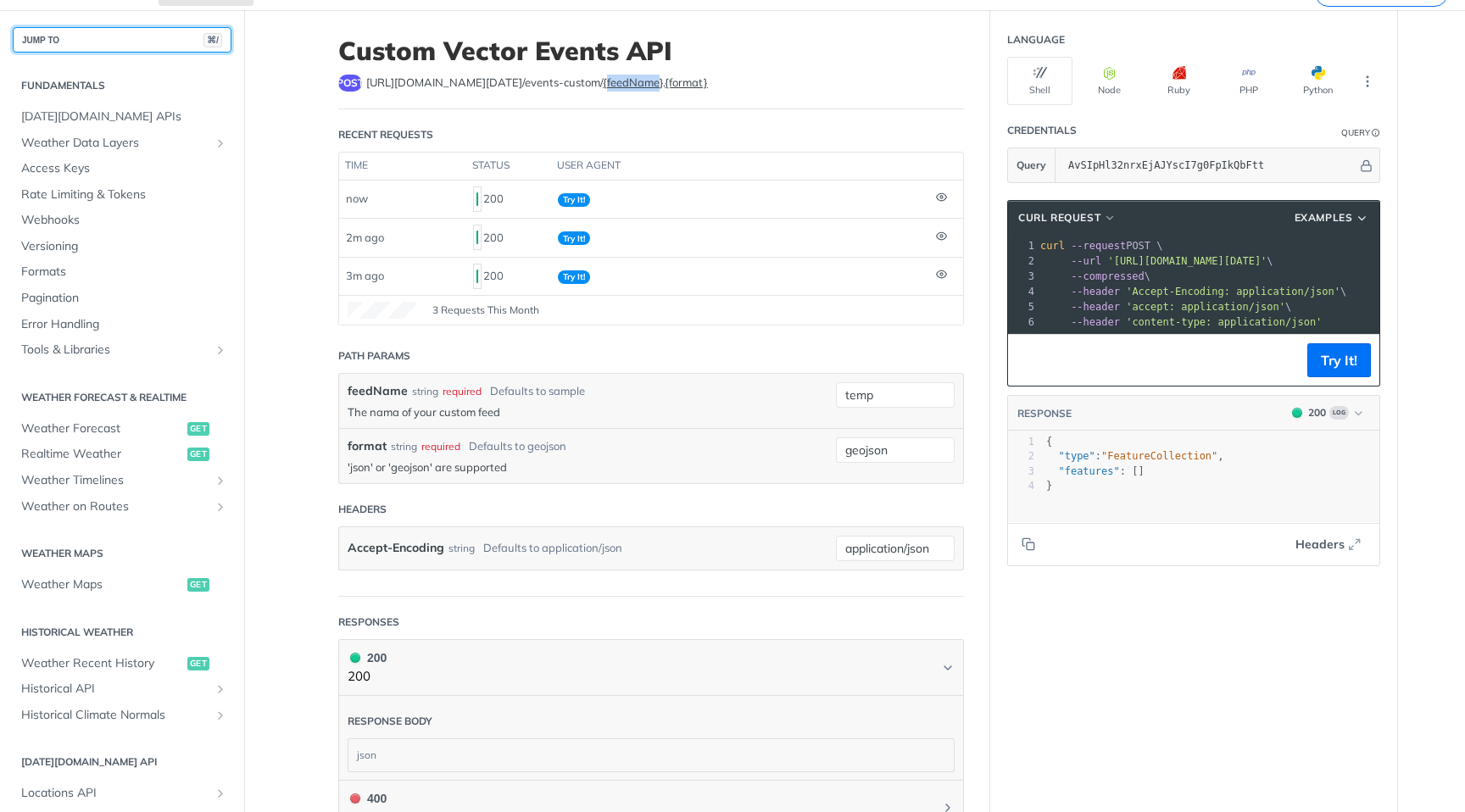
click at [96, 37] on button "JUMP TO ⌘/" at bounding box center [122, 39] width 219 height 26
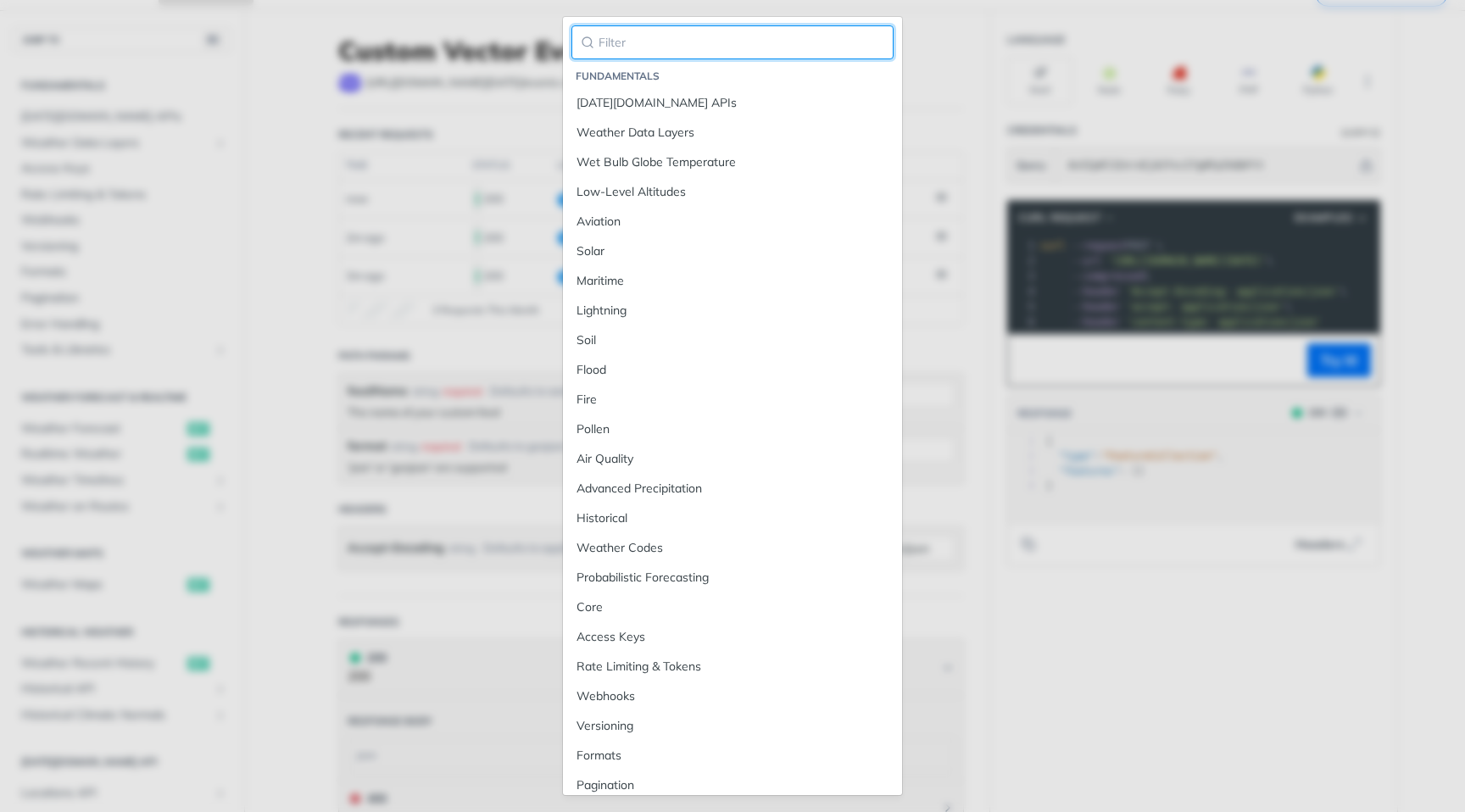
paste input "feedName"
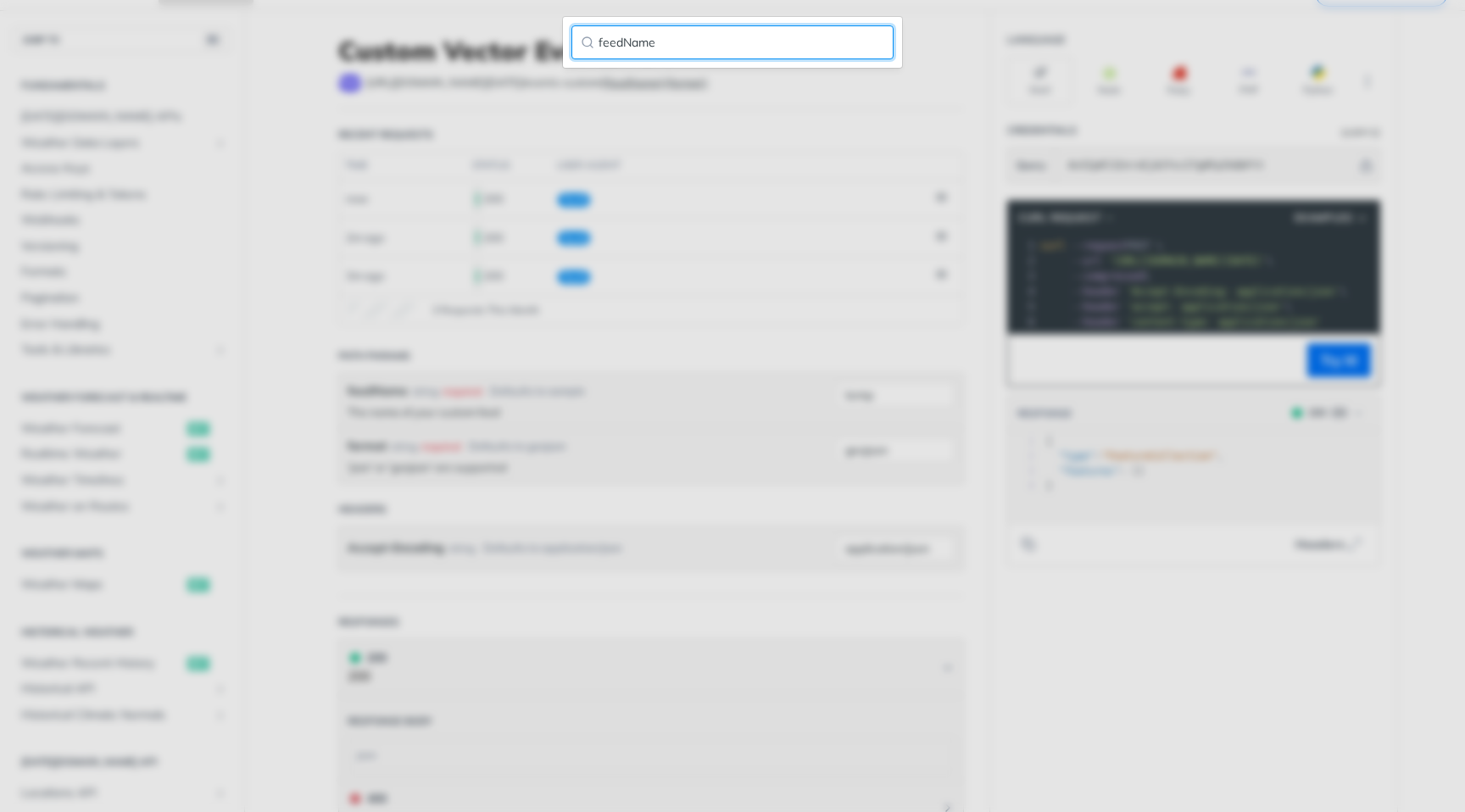
type input "feedName"
click at [875, 52] on input "feedName" at bounding box center [732, 42] width 322 height 34
click at [875, 46] on input "feedName" at bounding box center [732, 42] width 322 height 34
click at [875, 60] on nav "Reference navigation" at bounding box center [732, 59] width 339 height 17
click at [862, 165] on main "JUMP TO ⌘/ Fundamentals Tomorrow.io APIs Weather Data Layers Core Probabilistic…" at bounding box center [732, 545] width 1465 height 1068
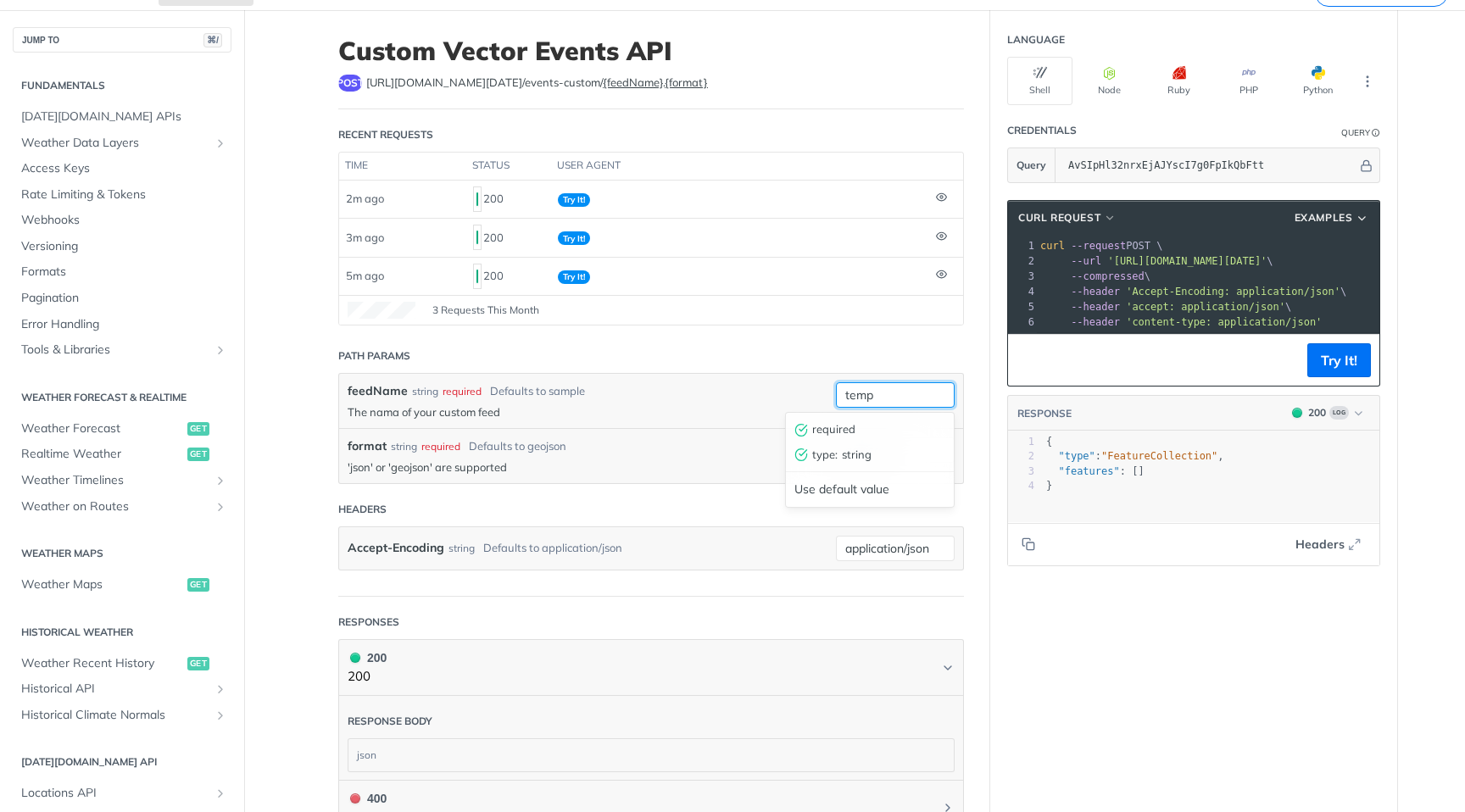
click at [872, 395] on input "temp" at bounding box center [895, 395] width 119 height 26
drag, startPoint x: 898, startPoint y: 394, endPoint x: 836, endPoint y: 394, distance: 62.0
click at [836, 394] on input "temp" at bounding box center [895, 395] width 119 height 26
paste input "erature"
click at [1342, 363] on button "Try It!" at bounding box center [1339, 360] width 63 height 34
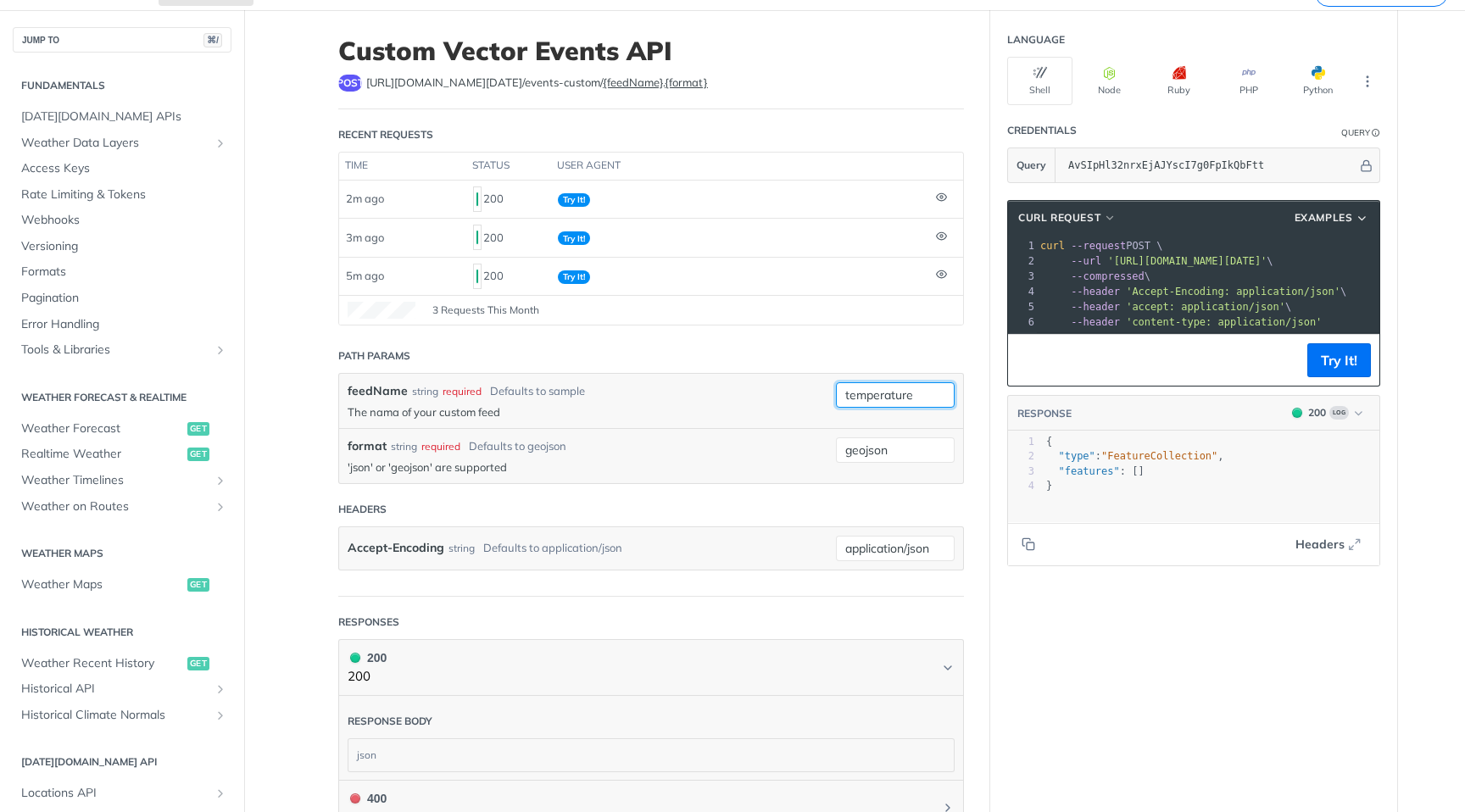
click at [882, 397] on input "temperature" at bounding box center [895, 395] width 119 height 26
click at [890, 390] on input "temperature" at bounding box center [895, 395] width 119 height 26
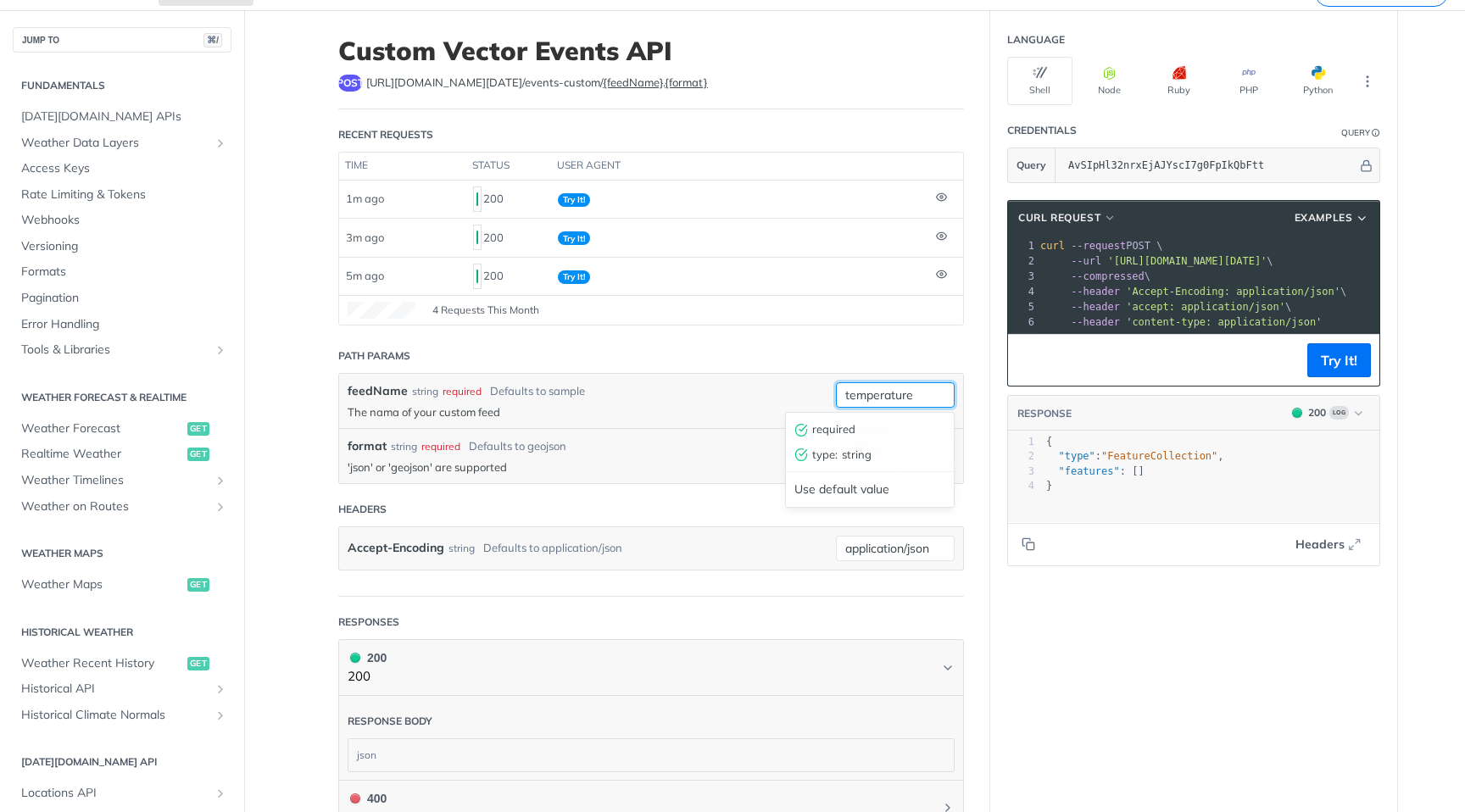
paste input "primary"
type input "primary"
click at [1104, 684] on div "Language Shell Node Ruby PHP Python Credentials Query Query AvSIpHl32nrxEjAJYsc…" at bounding box center [1194, 545] width 407 height 1068
click at [1344, 369] on button "Try It!" at bounding box center [1339, 360] width 63 height 34
click at [878, 402] on input "primary" at bounding box center [895, 395] width 119 height 26
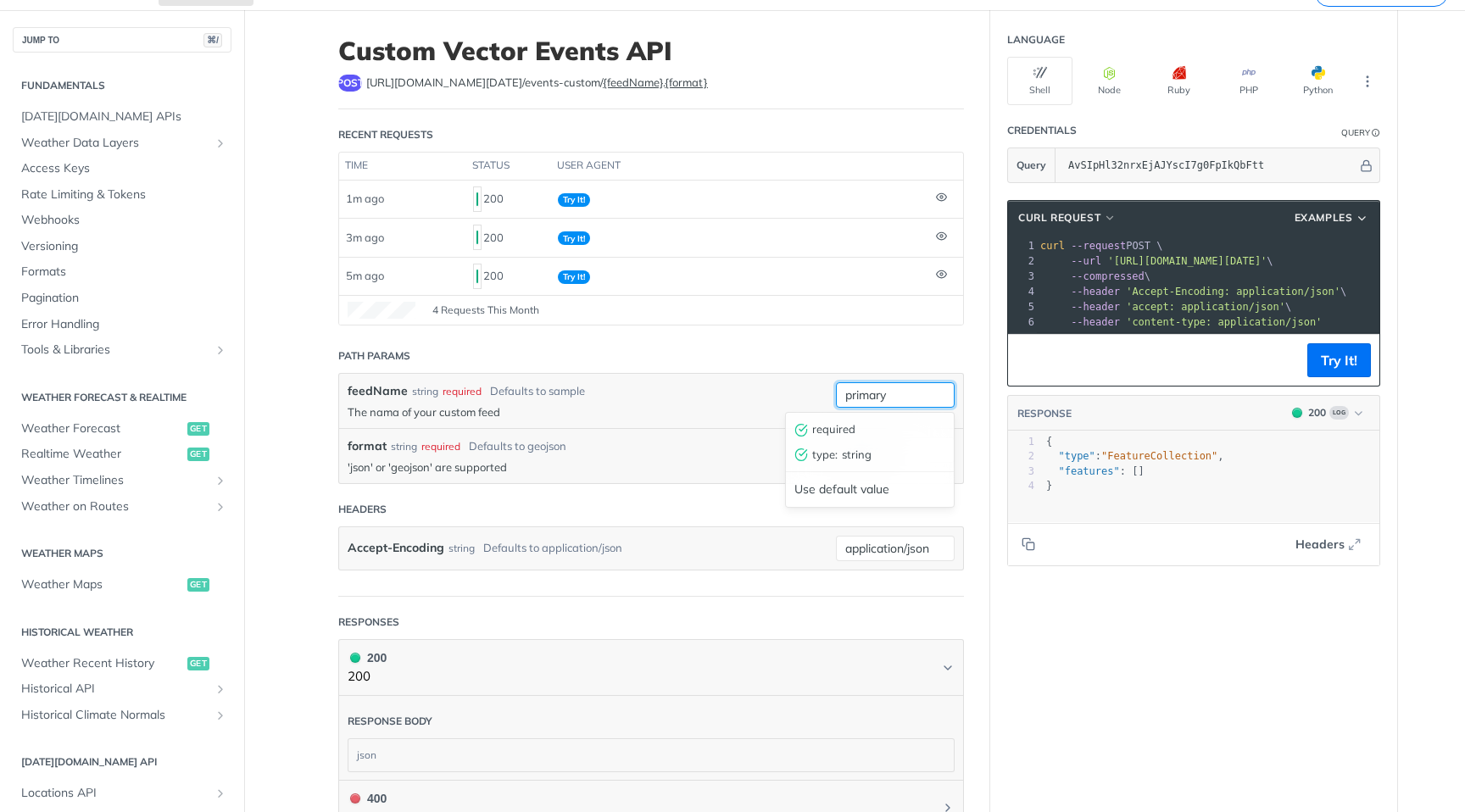
click at [878, 402] on input "primary" at bounding box center [895, 395] width 119 height 26
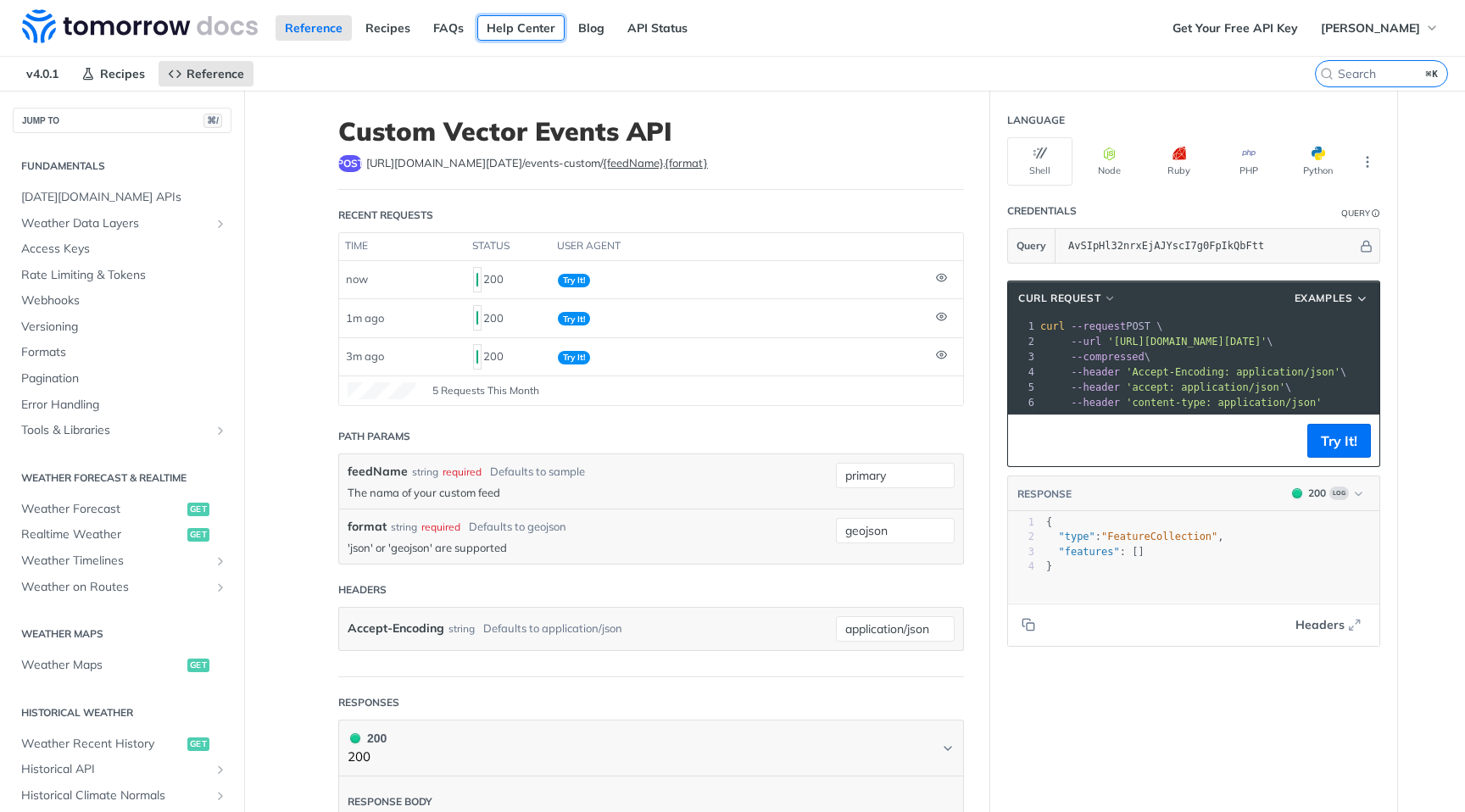
click at [521, 28] on link "Help Center" at bounding box center [521, 28] width 87 height 26
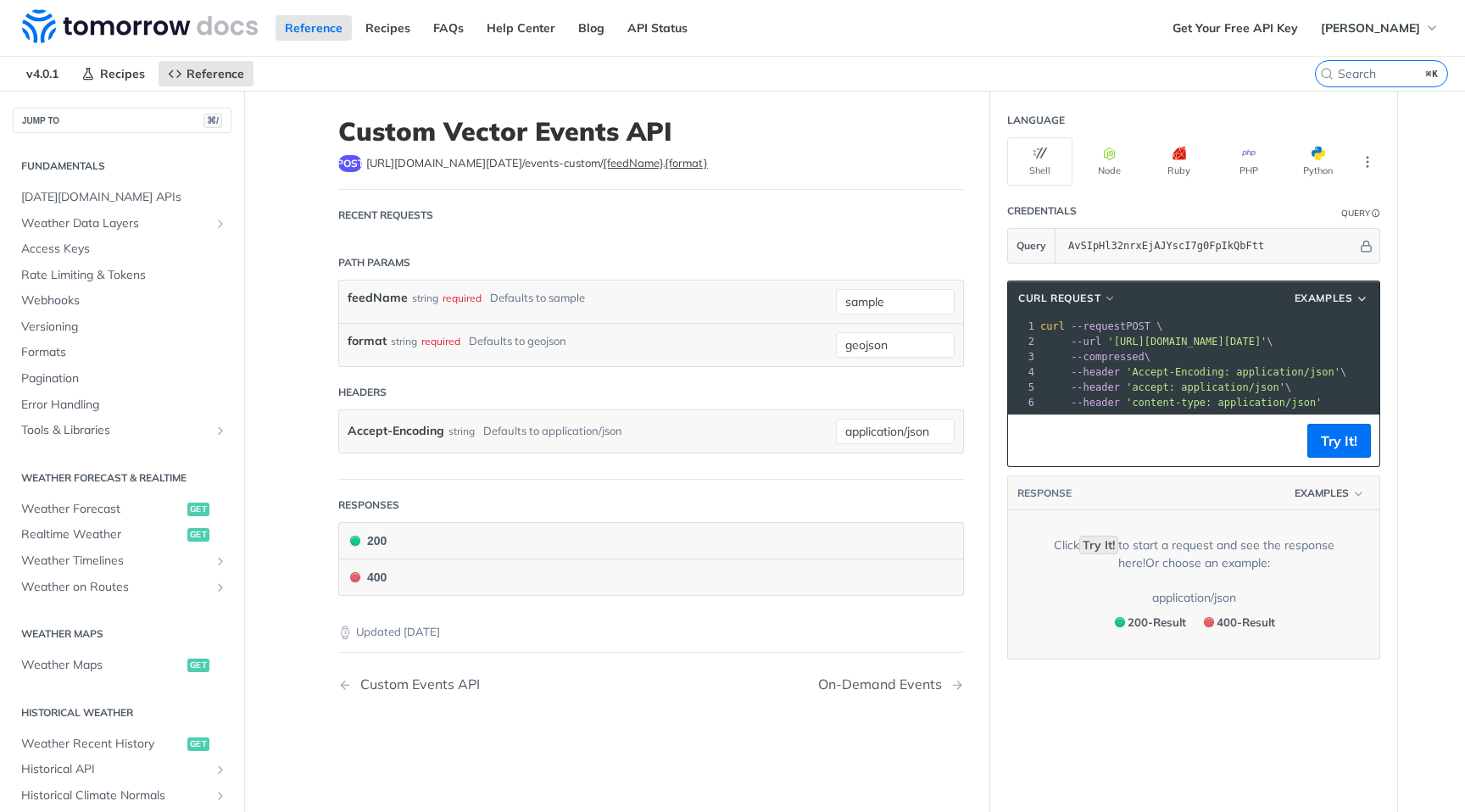
scroll to position [313, 0]
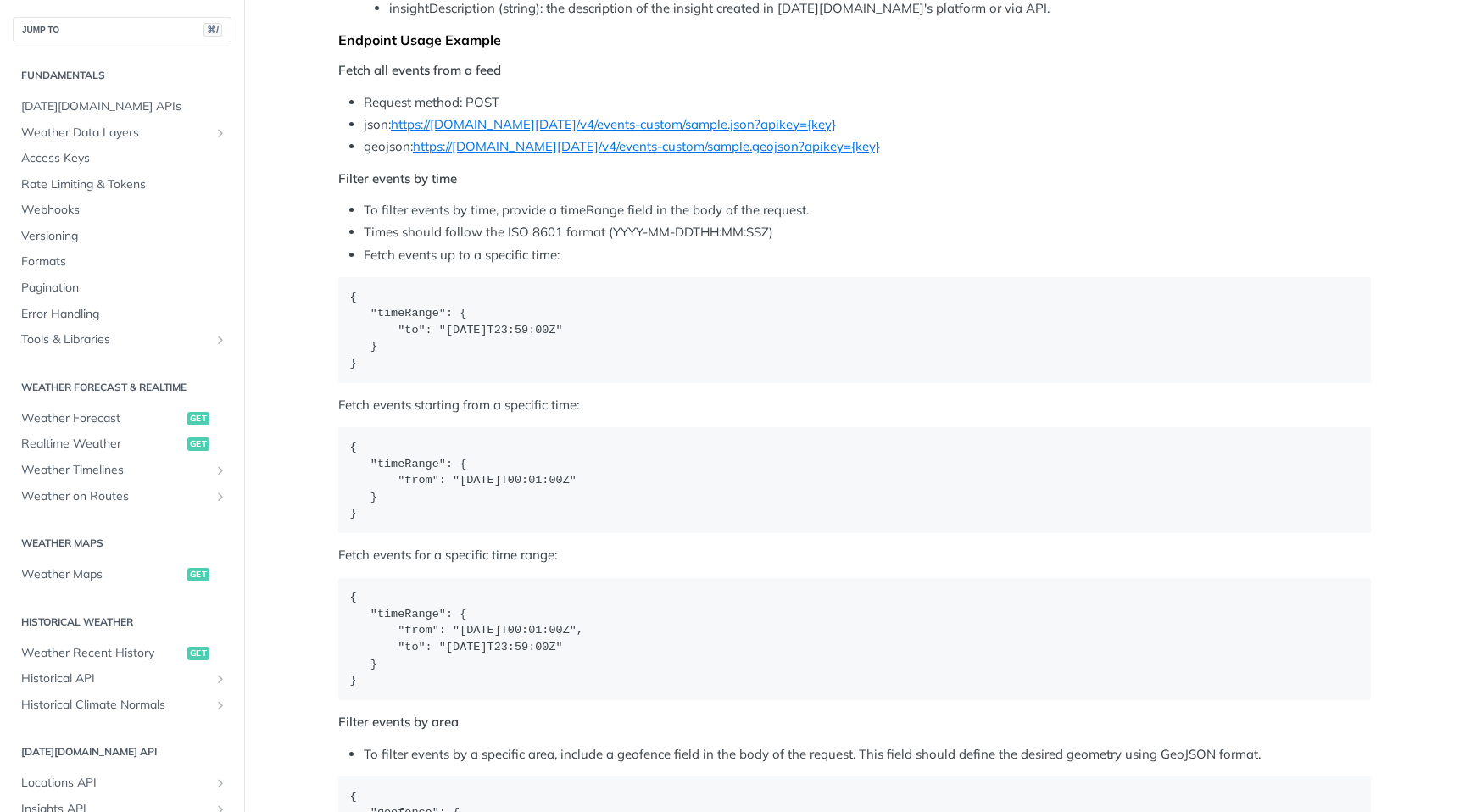
scroll to position [1738, 0]
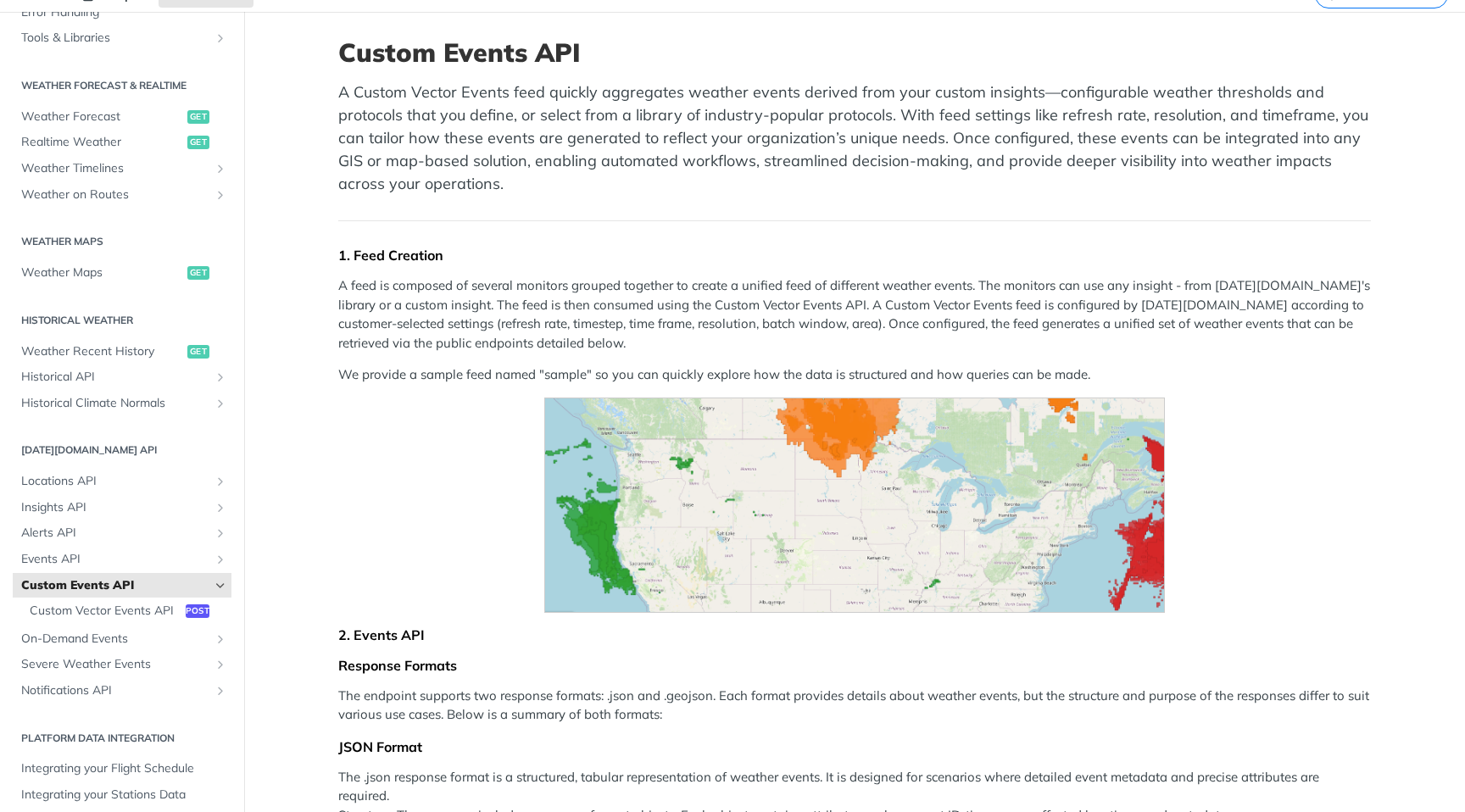
scroll to position [83, 0]
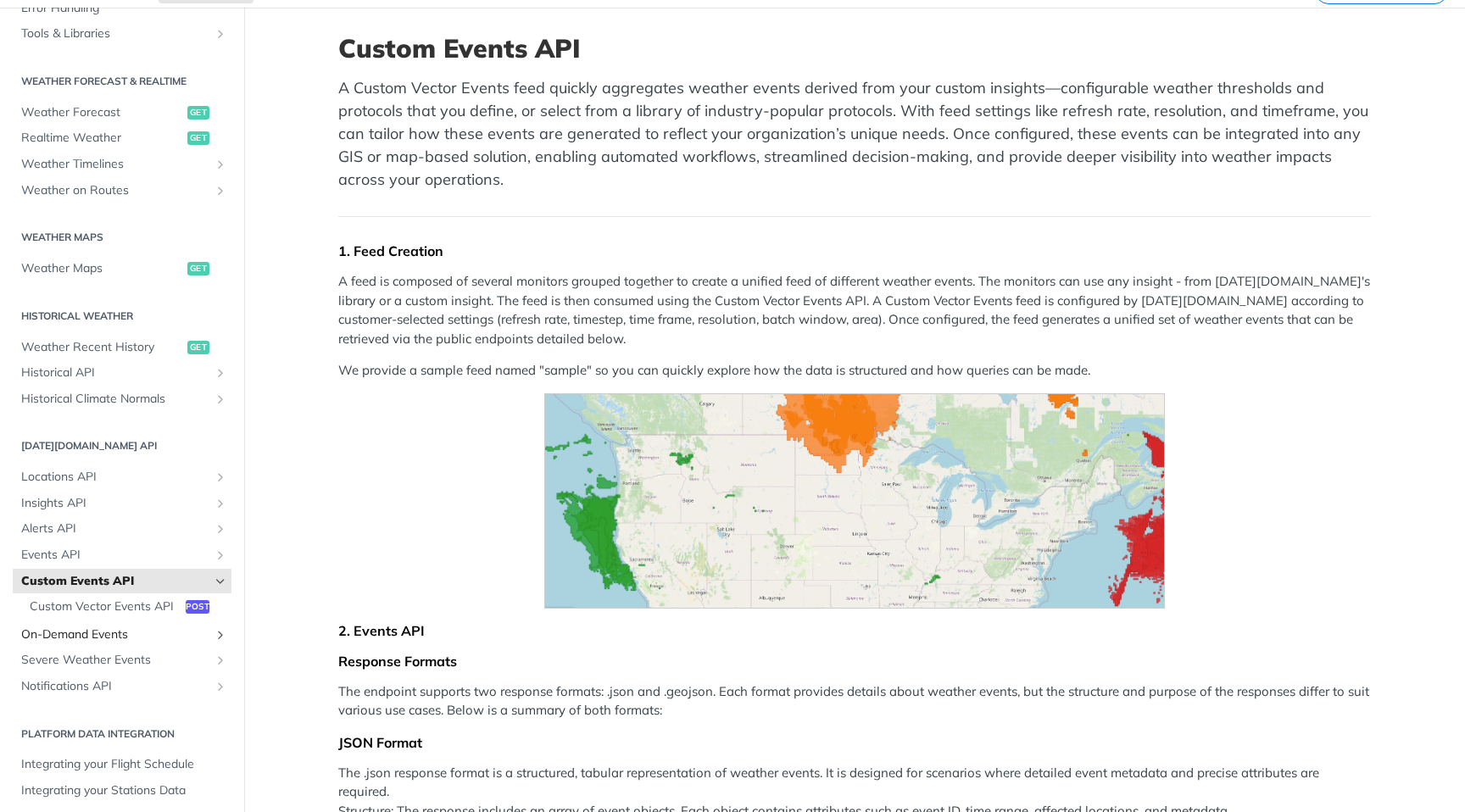
click at [133, 631] on span "On-Demand Events" at bounding box center [115, 636] width 188 height 17
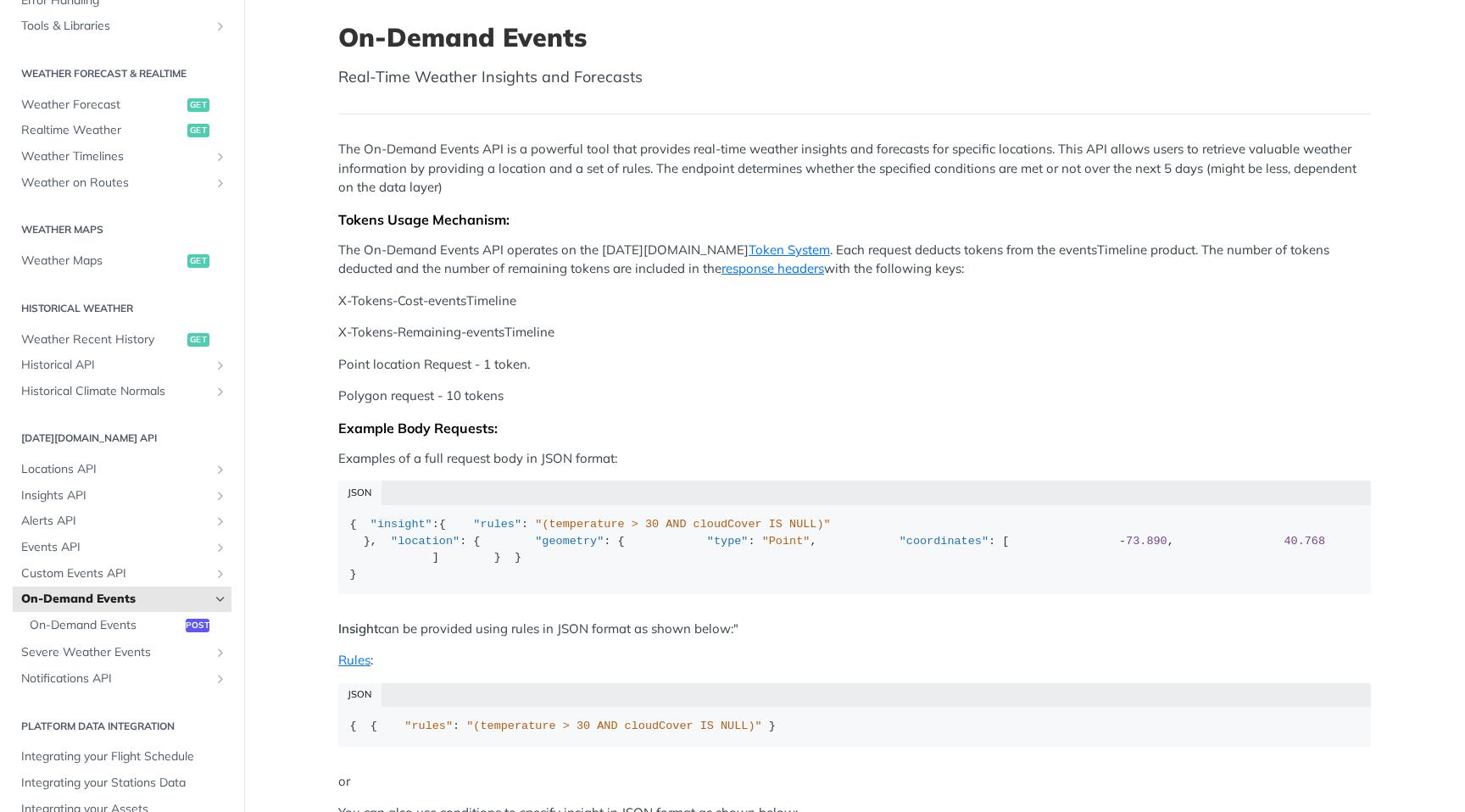
scroll to position [96, 0]
click at [118, 617] on span "On-Demand Events" at bounding box center [105, 626] width 151 height 17
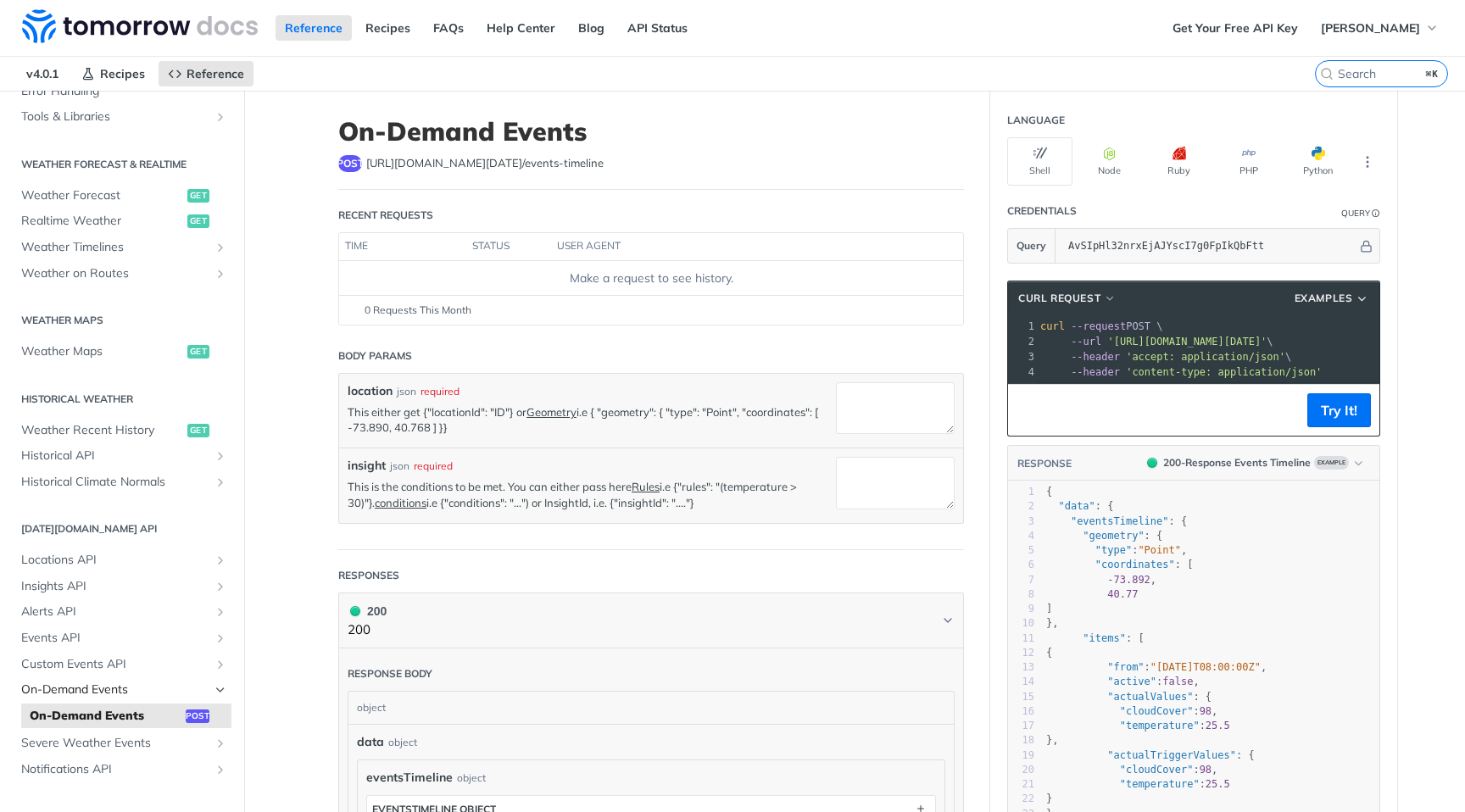
scroll to position [341, 0]
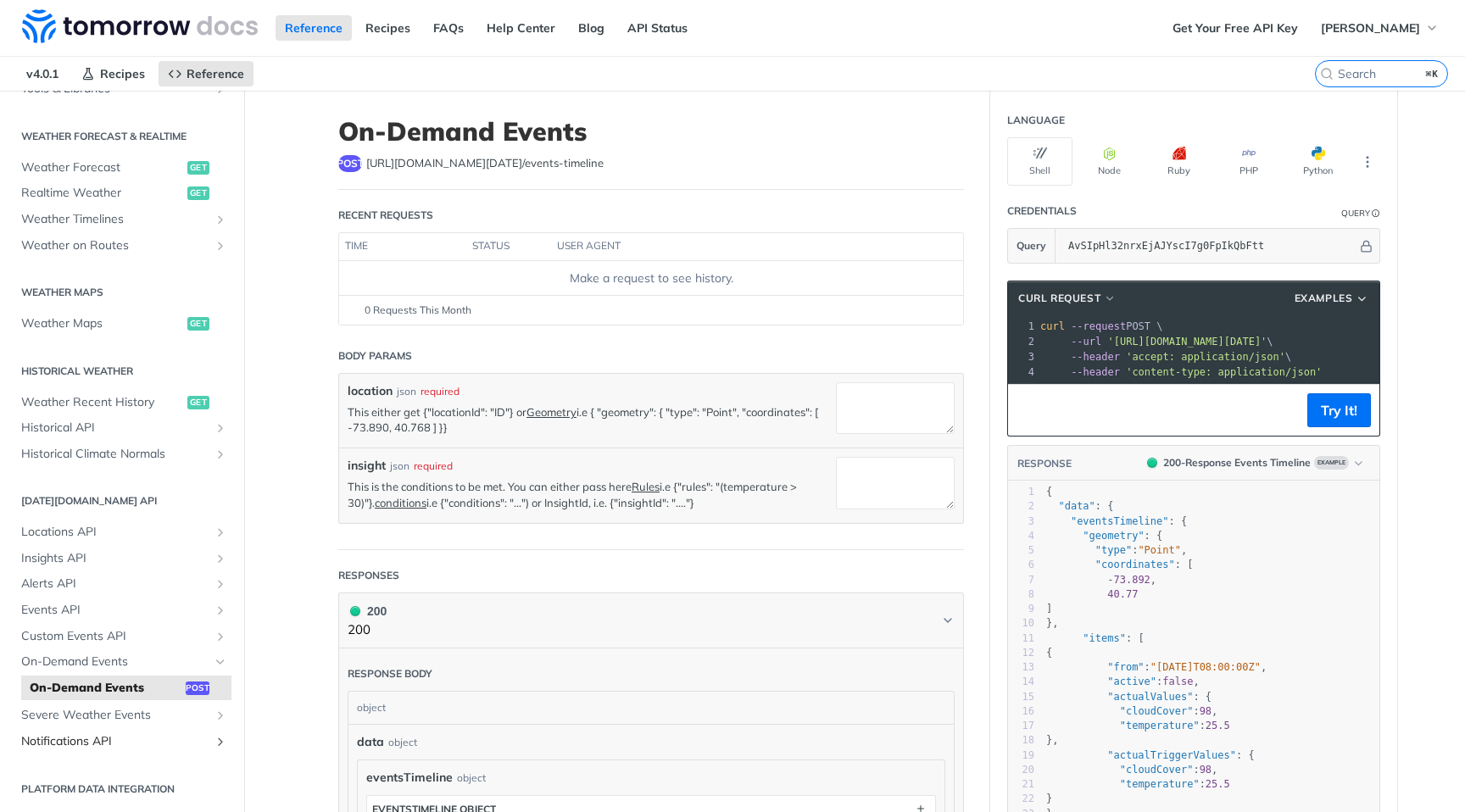
click at [90, 744] on span "Notifications API" at bounding box center [115, 742] width 188 height 17
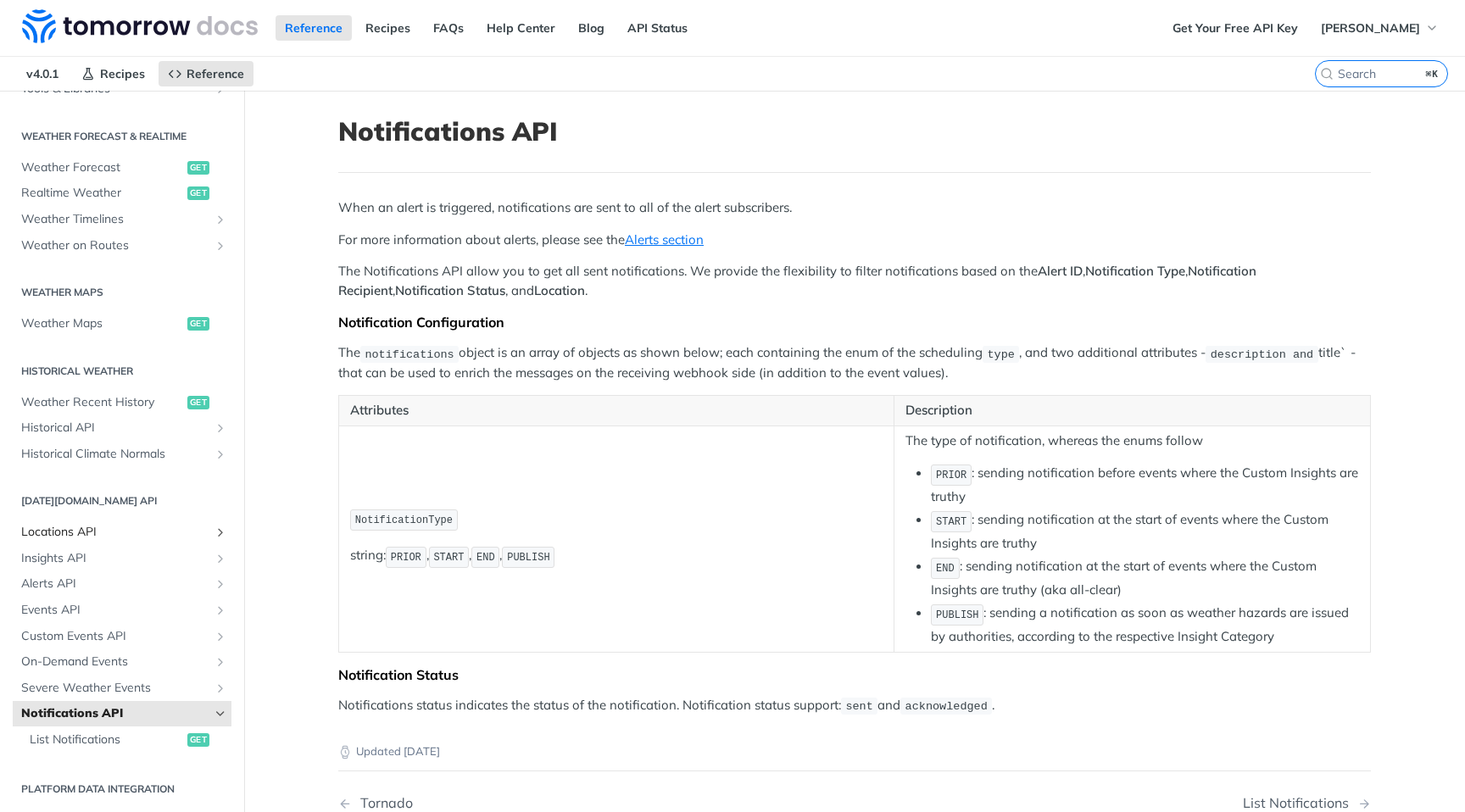
click at [60, 538] on span "Locations API" at bounding box center [115, 533] width 188 height 17
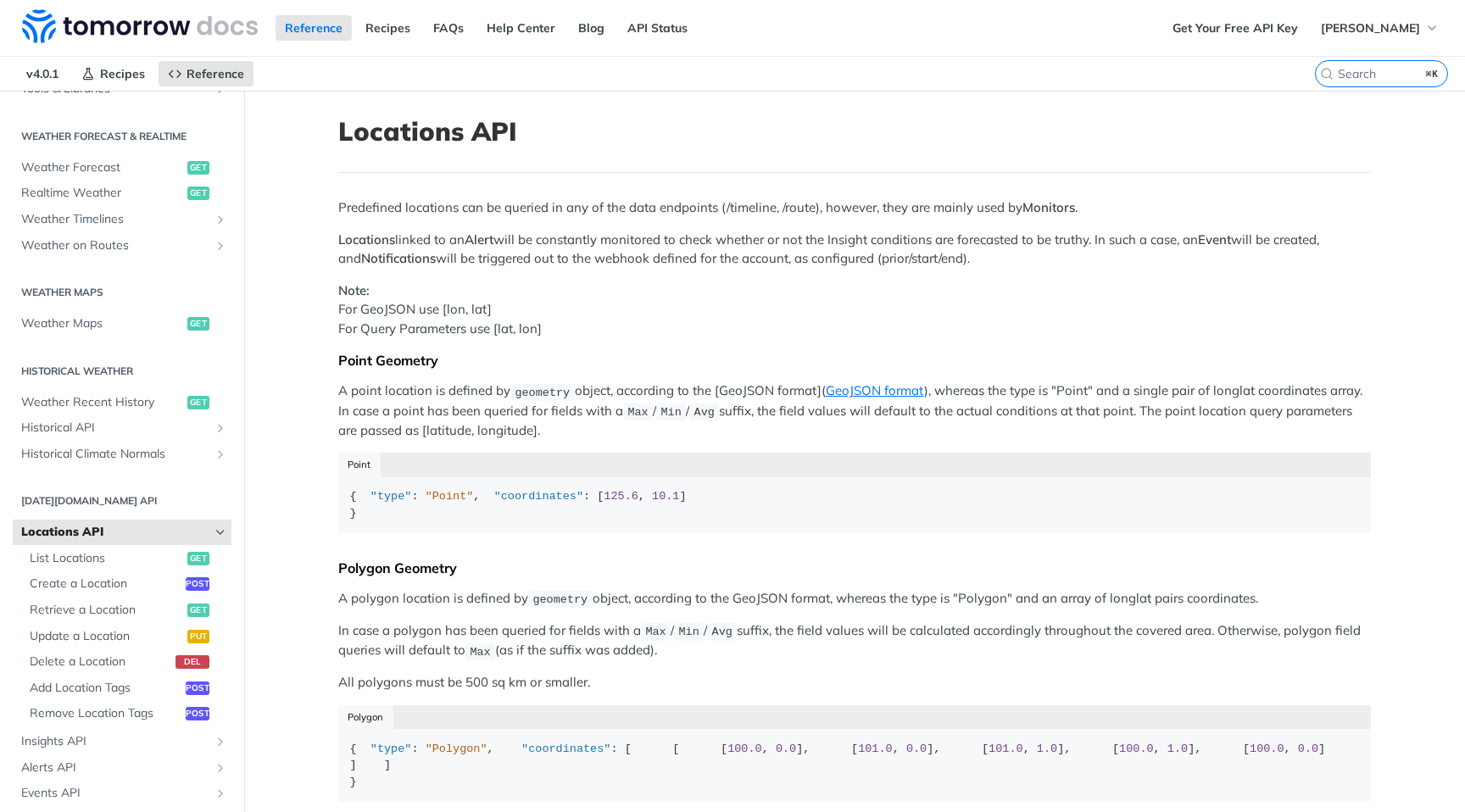
click at [60, 537] on span "Locations API" at bounding box center [115, 533] width 188 height 17
click at [56, 739] on span "Insights API" at bounding box center [115, 742] width 188 height 17
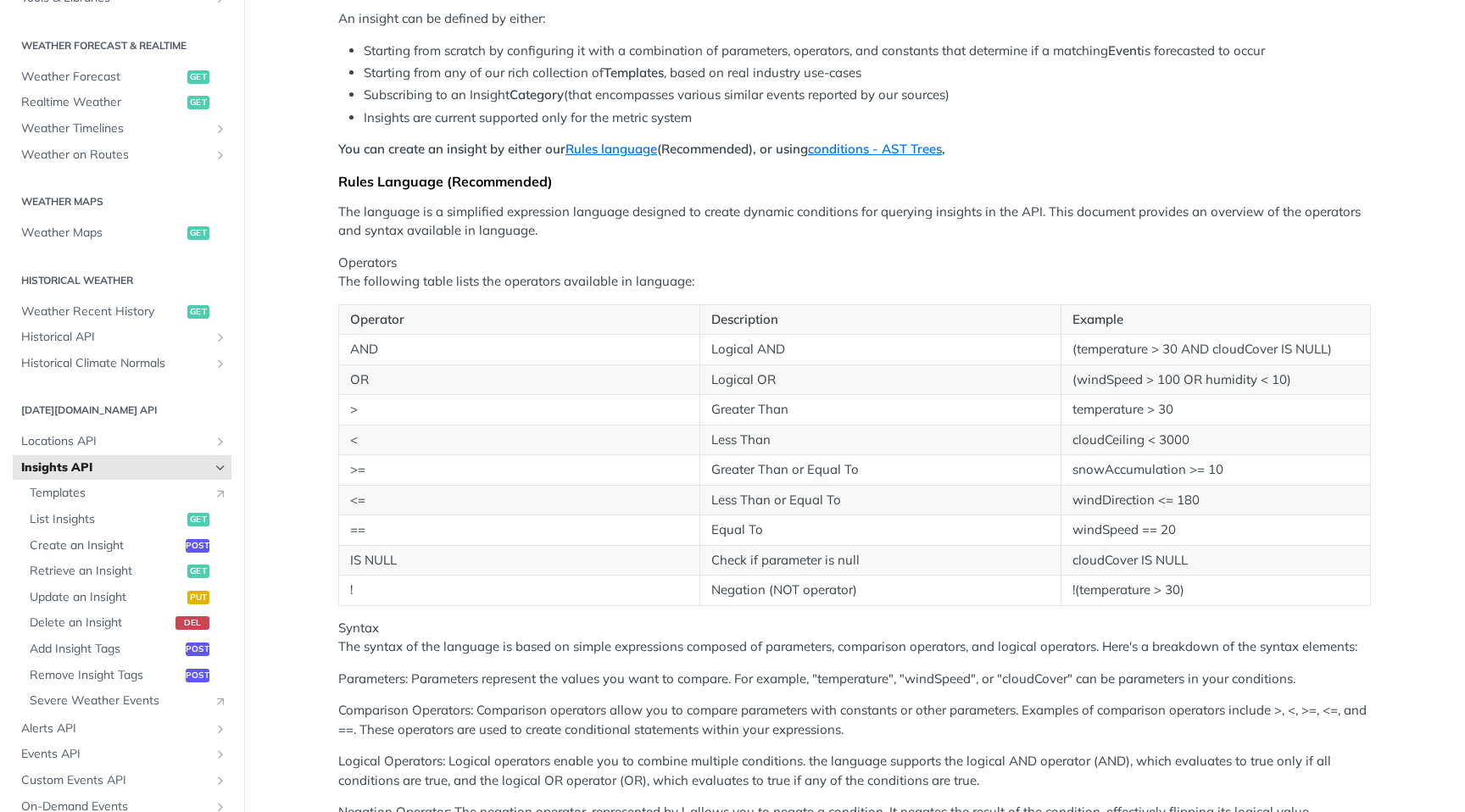
scroll to position [192, 0]
click at [78, 519] on span "List Insights" at bounding box center [106, 520] width 153 height 17
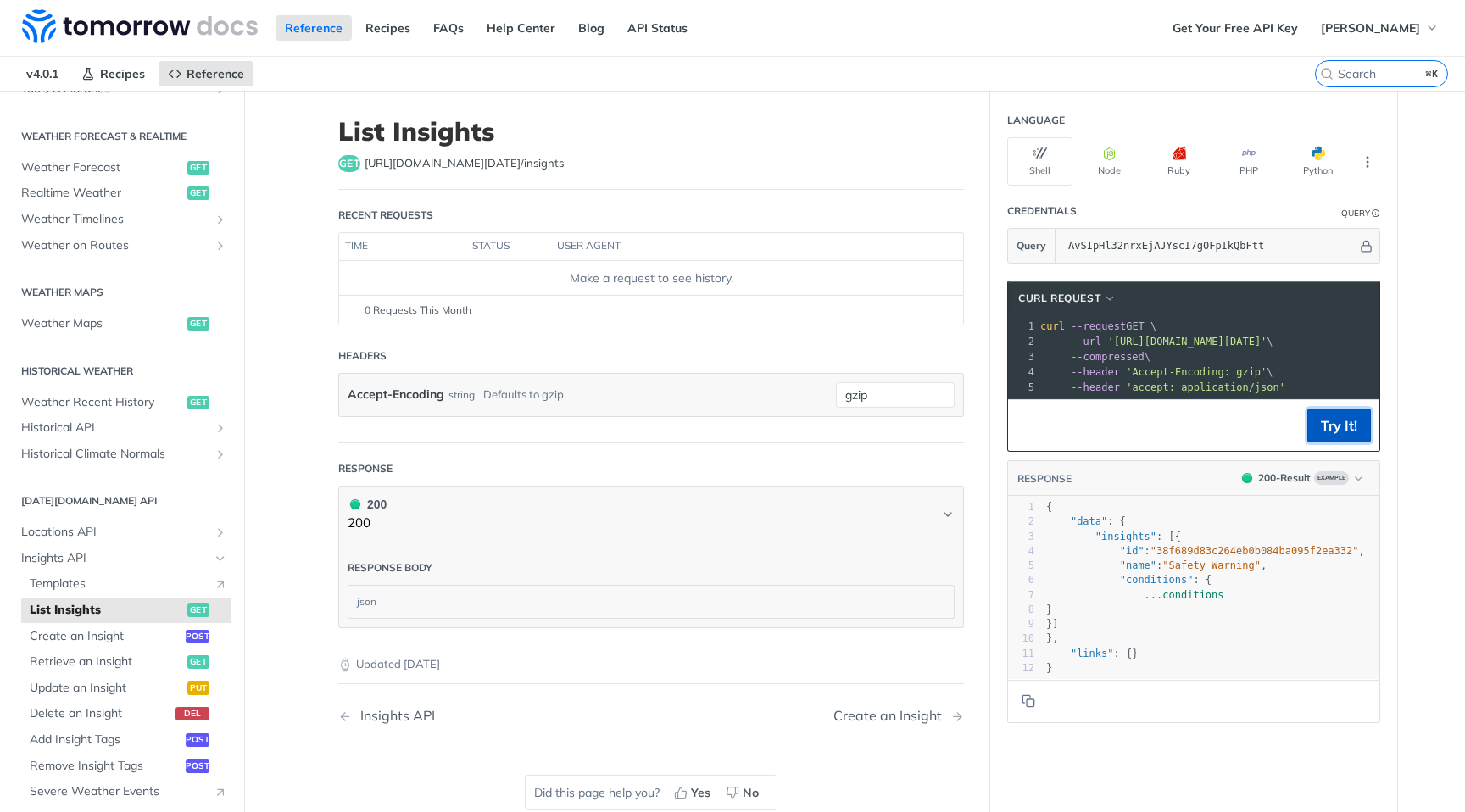
click at [1311, 432] on button "Try It!" at bounding box center [1339, 425] width 63 height 34
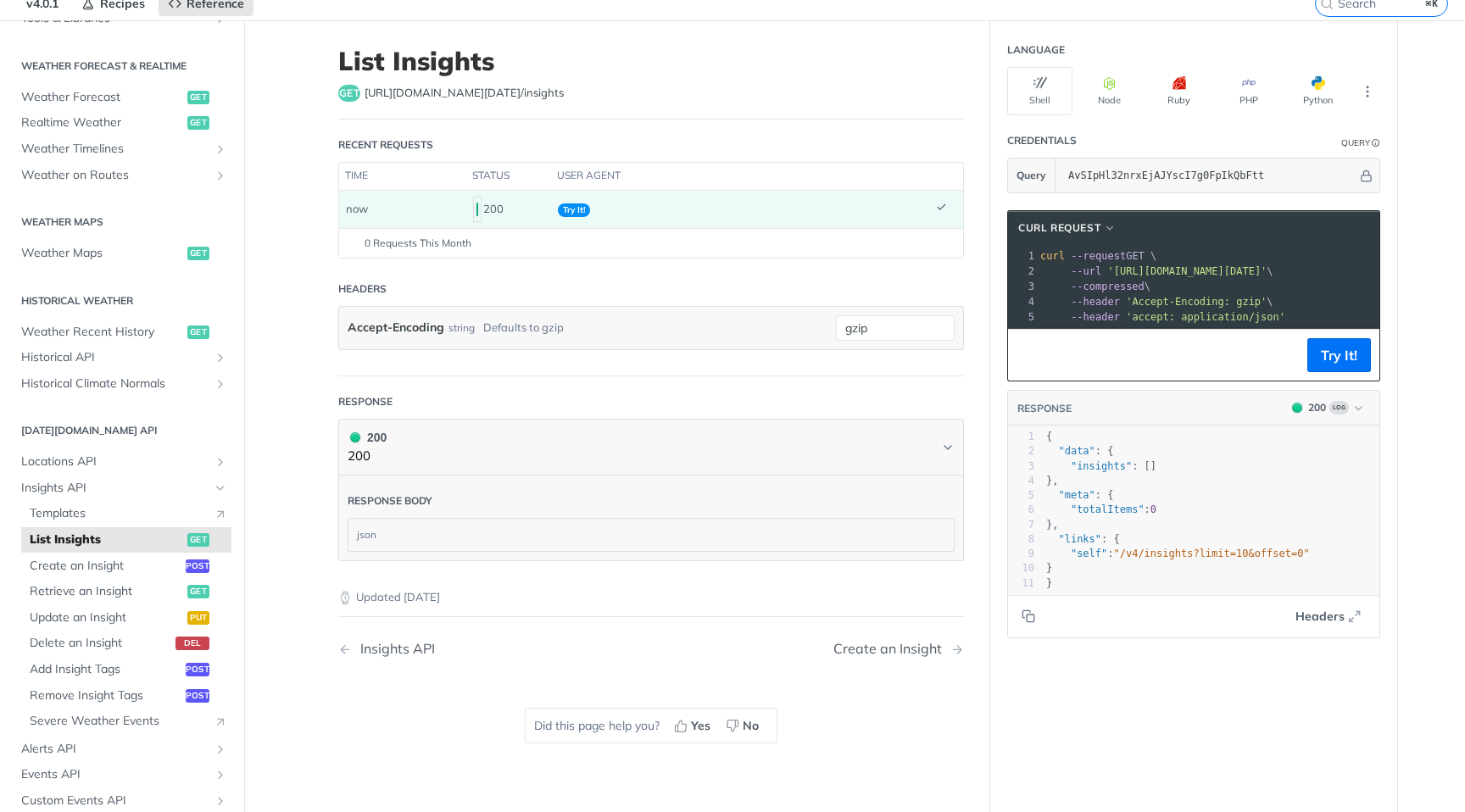
scroll to position [74, 0]
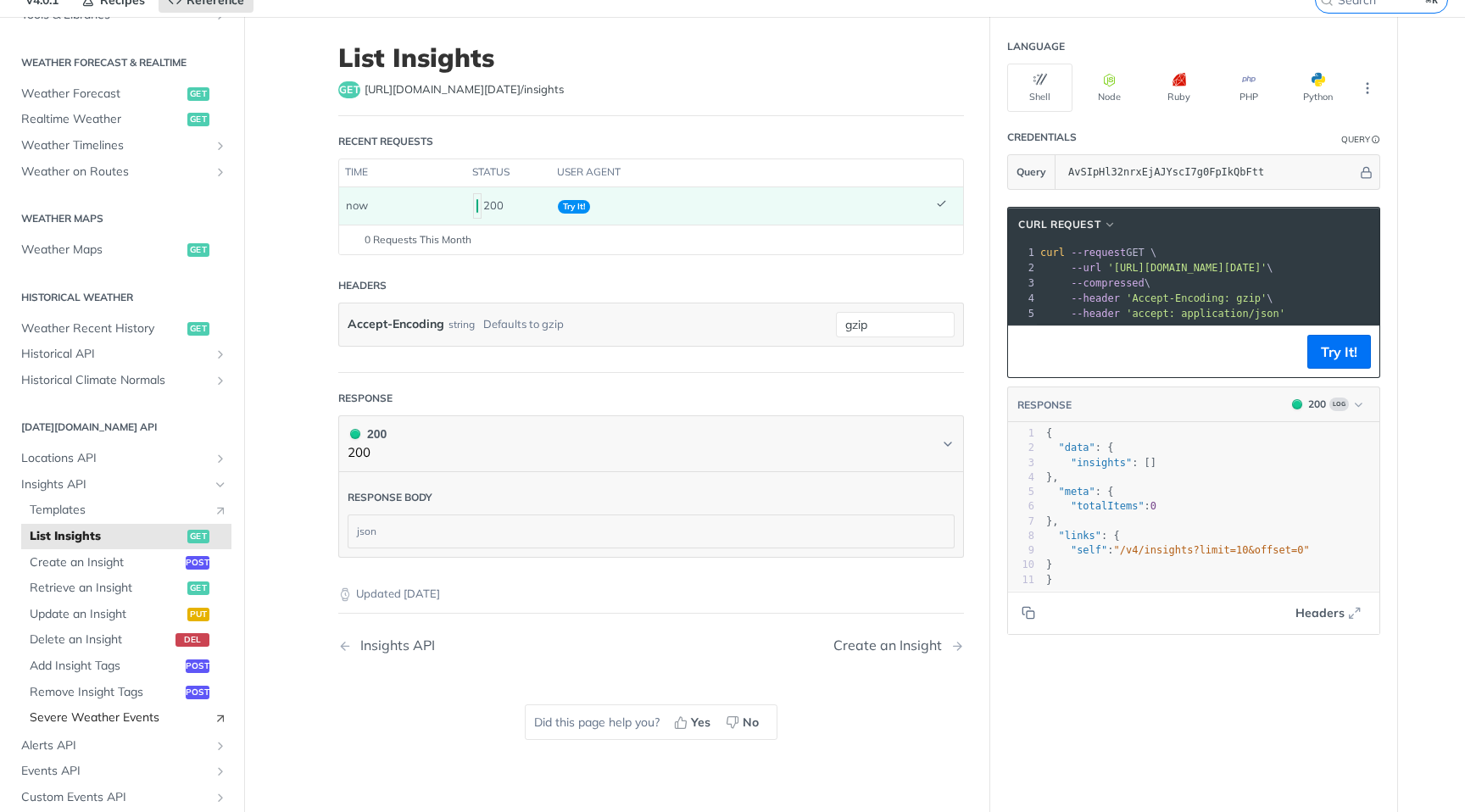
click at [114, 720] on span "Severe Weather Events" at bounding box center [117, 718] width 175 height 17
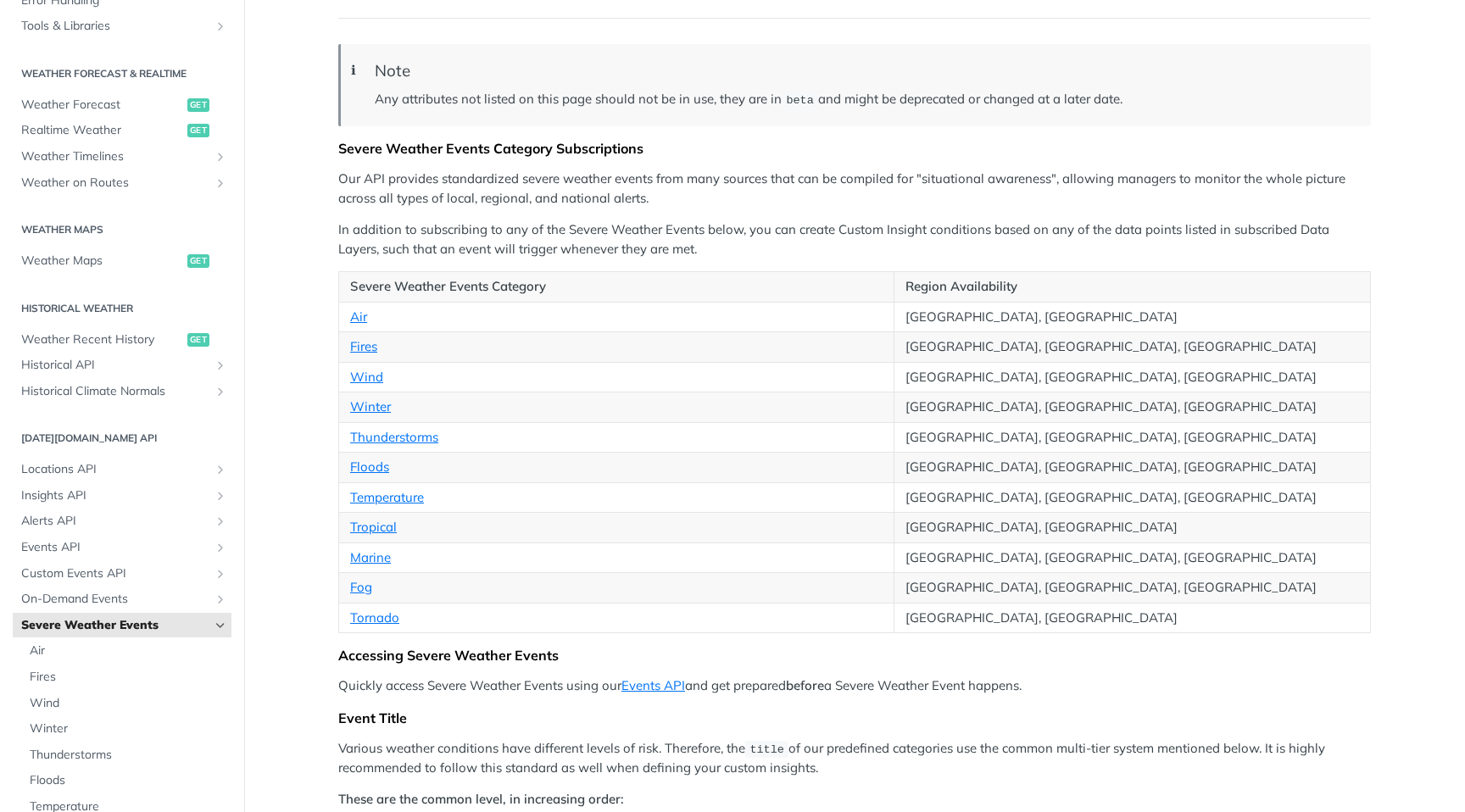
scroll to position [153, 0]
click at [405, 495] on link "Temperature" at bounding box center [386, 498] width 74 height 16
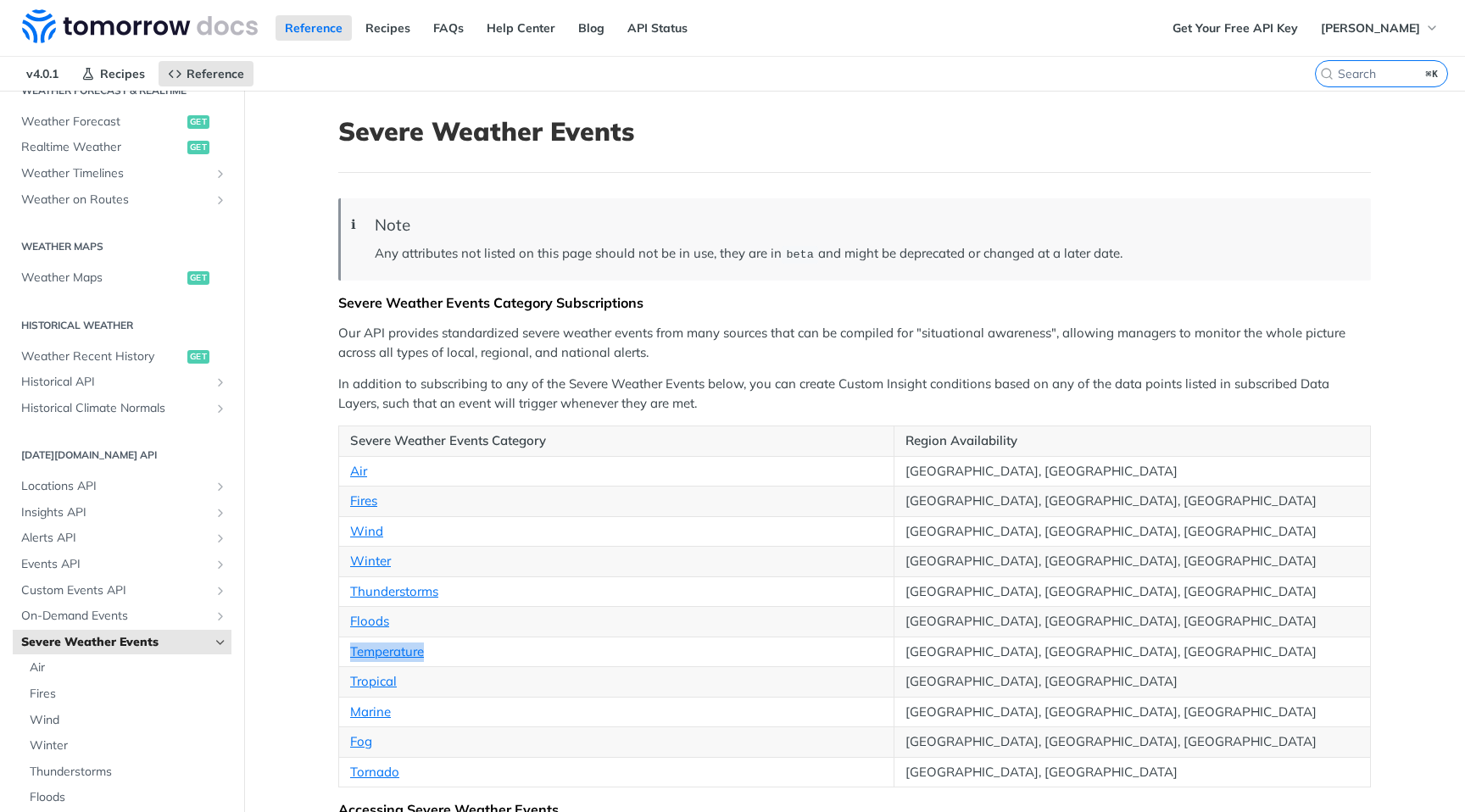
drag, startPoint x: 442, startPoint y: 652, endPoint x: 345, endPoint y: 652, distance: 97.0
click at [345, 652] on td "Temperature" at bounding box center [616, 652] width 555 height 31
copy link "Temperature"
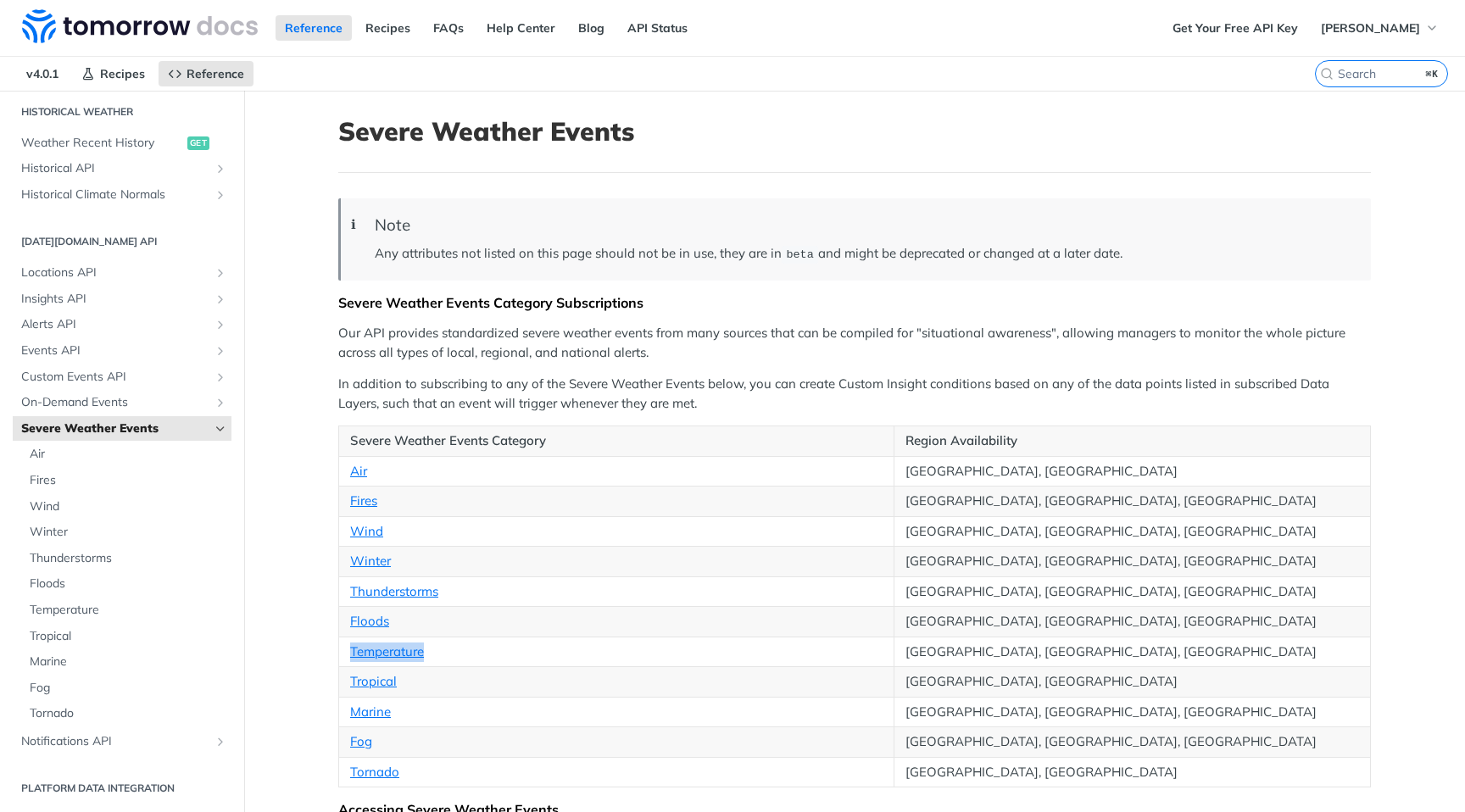
scroll to position [597, 0]
click at [87, 388] on span "Custom Events API" at bounding box center [115, 382] width 188 height 17
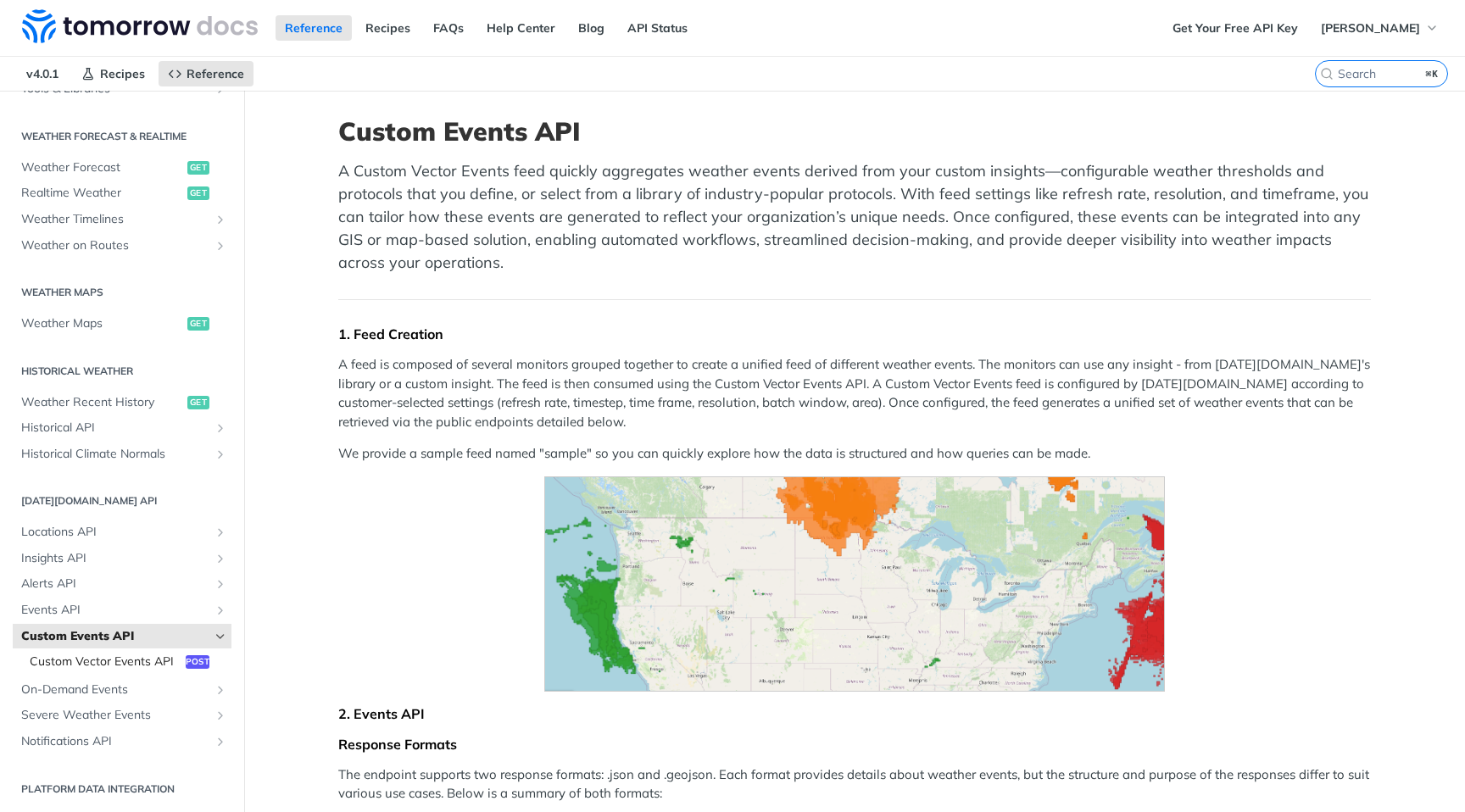
click at [140, 664] on span "Custom Vector Events API" at bounding box center [105, 662] width 151 height 17
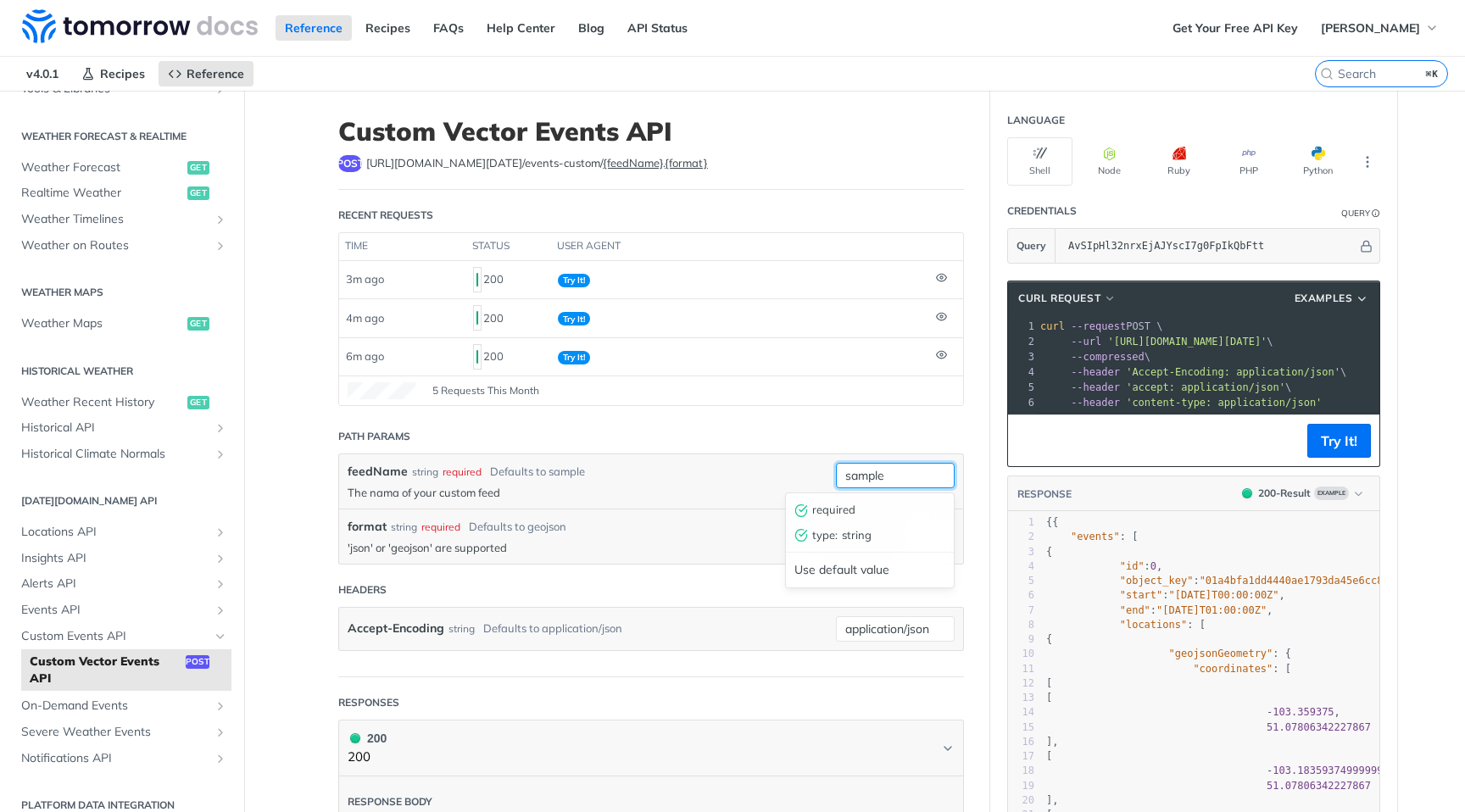
click at [869, 484] on input "sample" at bounding box center [895, 476] width 119 height 26
paste input "Temperatur"
type input "Temperature"
click at [1310, 452] on button "Try It!" at bounding box center [1339, 440] width 63 height 34
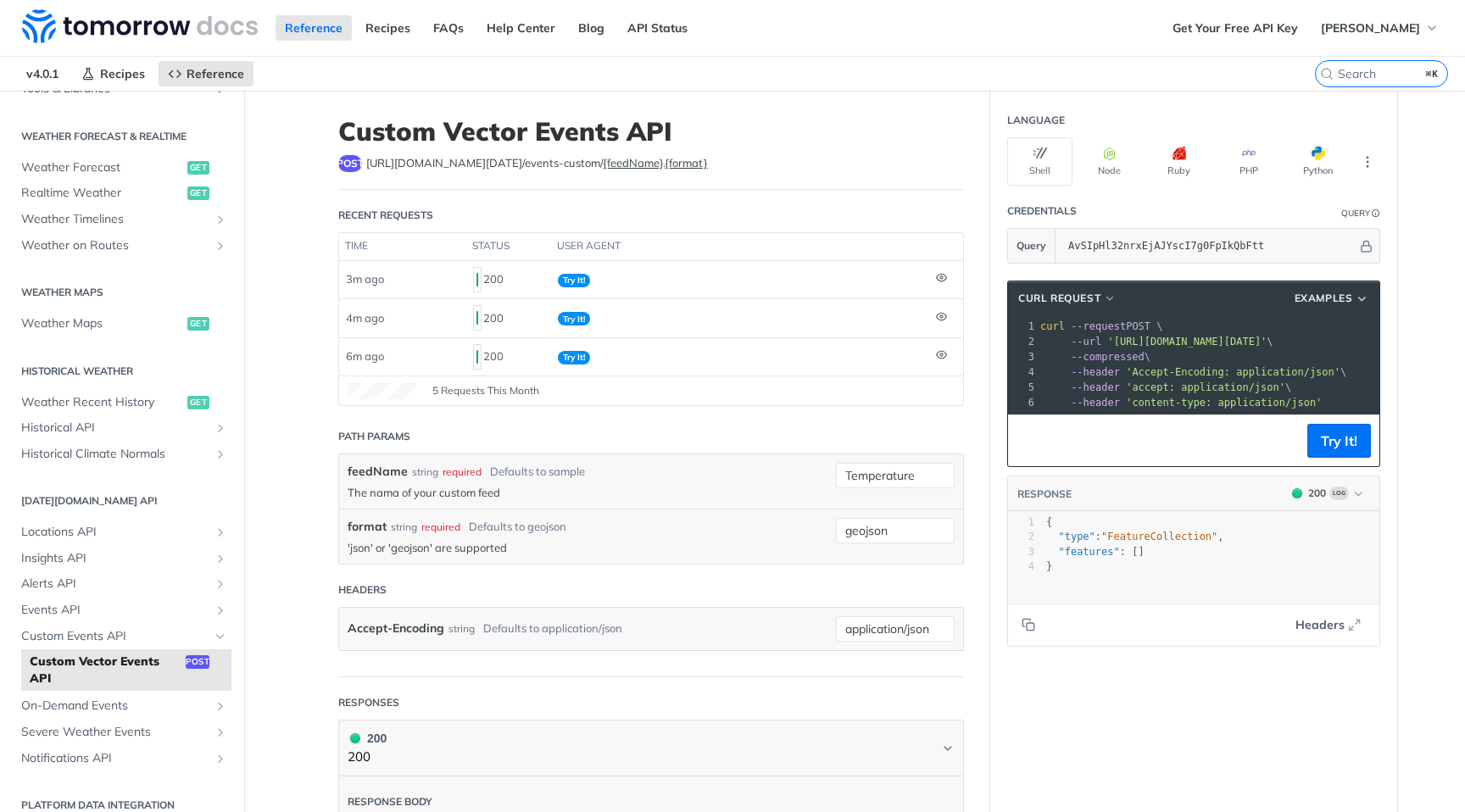
click at [893, 496] on div "Temperature" at bounding box center [895, 481] width 119 height 37
click at [883, 484] on input "Temperature" at bounding box center [895, 476] width 119 height 26
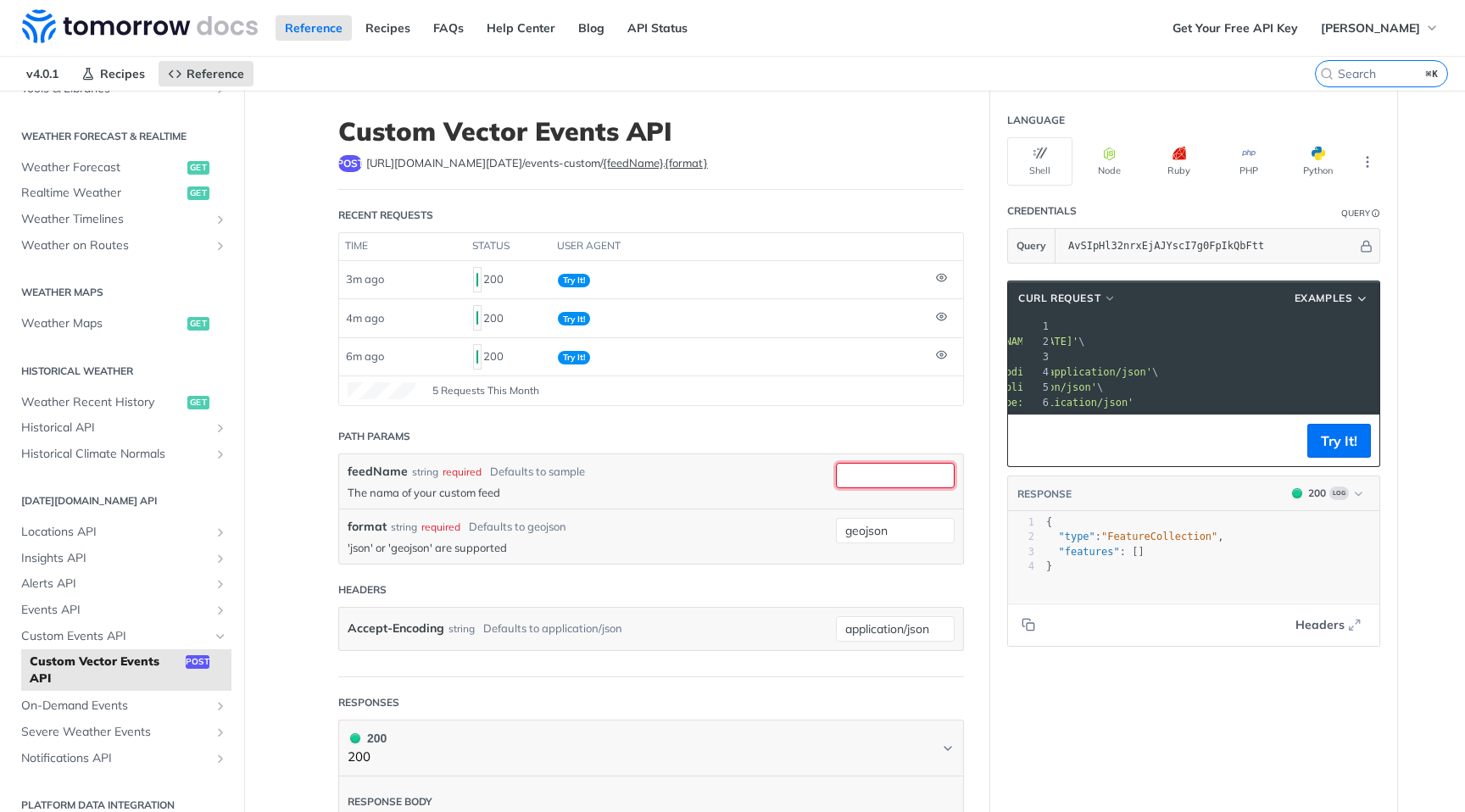
scroll to position [0, 202]
click at [1065, 343] on span "'[URL][DOMAIN_NAME][DATE]'" at bounding box center [985, 341] width 159 height 12
click at [1345, 296] on span "Examples" at bounding box center [1323, 298] width 58 height 15
click at [1270, 327] on span "Request Example" at bounding box center [1262, 328] width 95 height 18
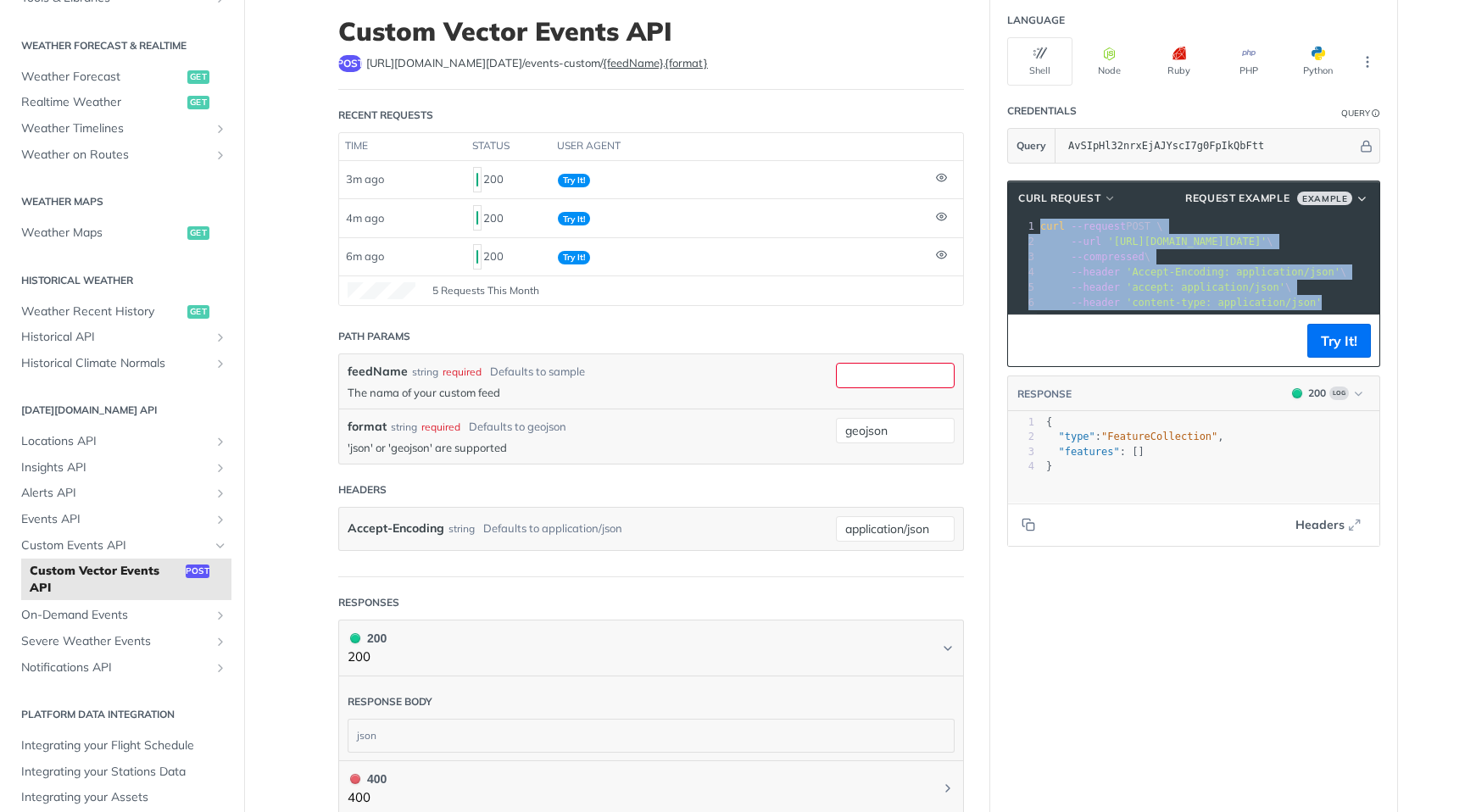
drag, startPoint x: 1326, startPoint y: 297, endPoint x: 1017, endPoint y: 218, distance: 318.9
click at [1037, 219] on div "1 curl --request POST \ 2 --url '[URL][DOMAIN_NAME][DATE]' \ 3 --compressed \ 4…" at bounding box center [1377, 265] width 680 height 92
copy div "curl --request POST \ 2 --url '[URL][DOMAIN_NAME][DATE]' \ 3 --compressed \ 4 -…"
